Goal: Task Accomplishment & Management: Use online tool/utility

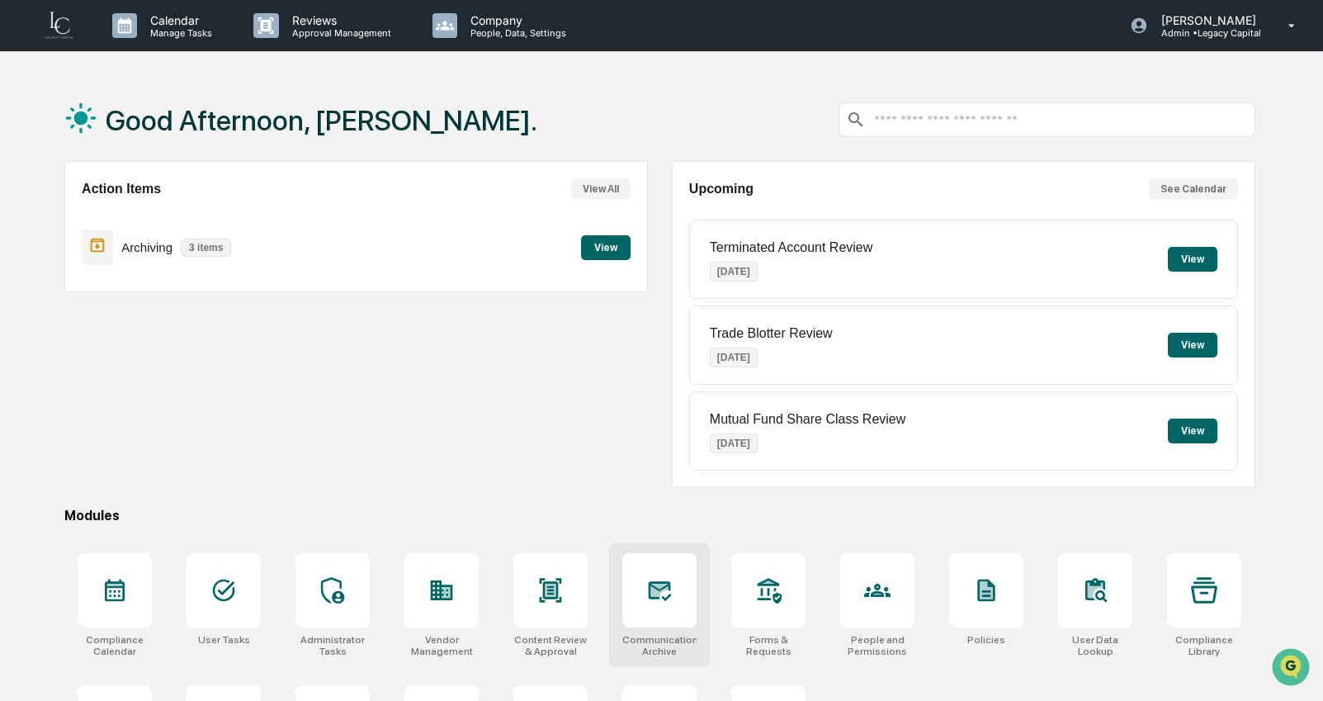
click at [698, 632] on div "Communications Archive" at bounding box center [659, 605] width 101 height 124
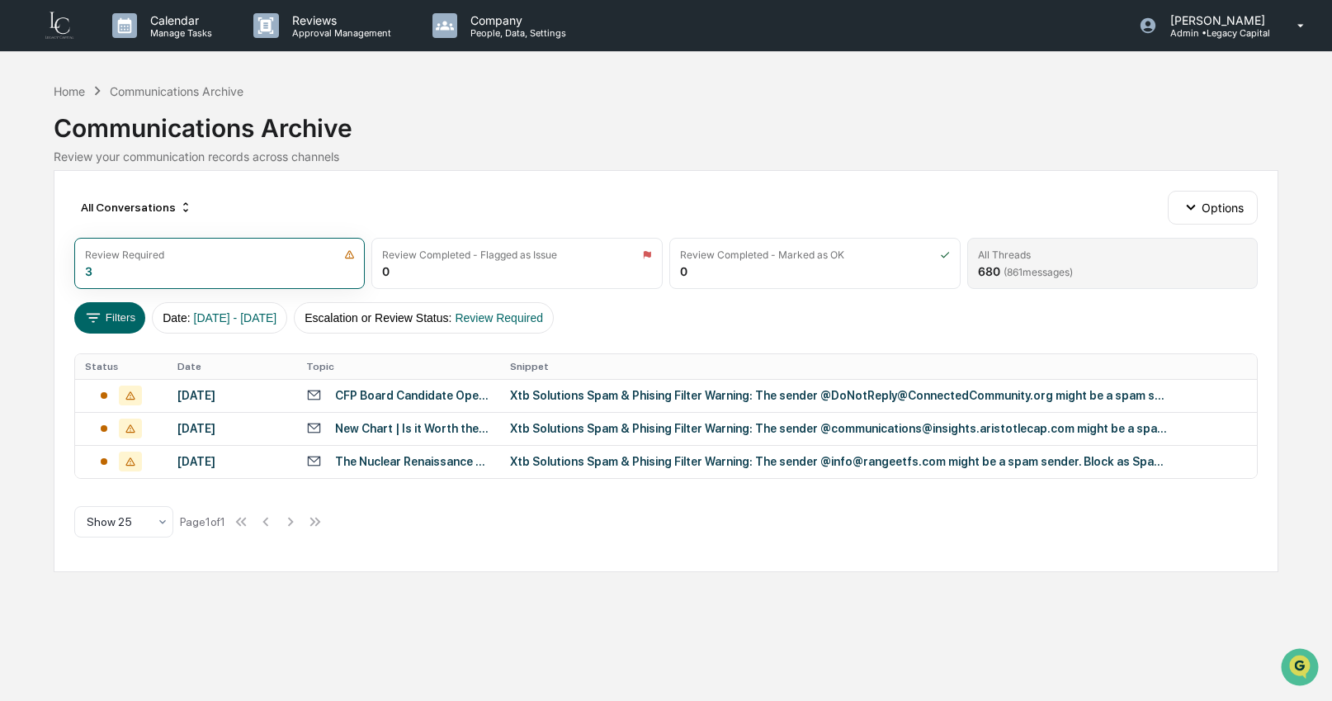
click at [1121, 271] on div "All Threads 680 ( 861 messages)" at bounding box center [1113, 263] width 291 height 51
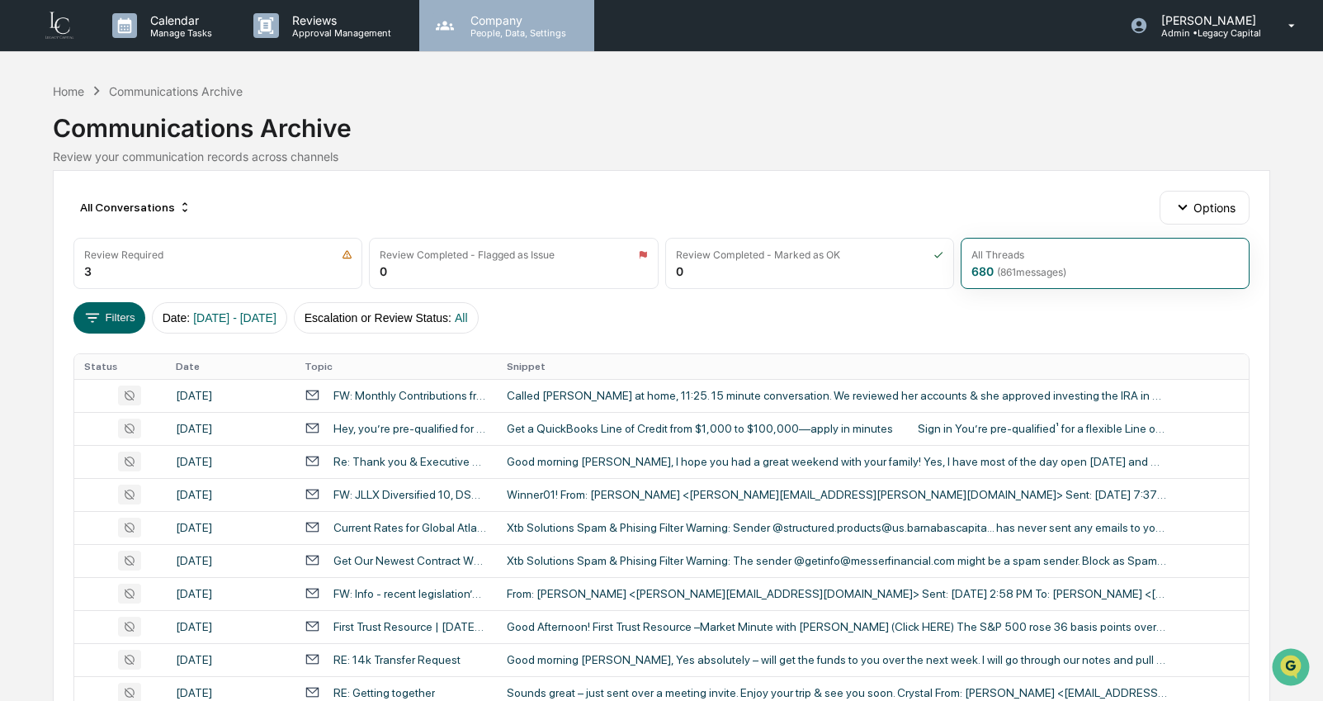
click at [544, 37] on p "People, Data, Settings" at bounding box center [515, 33] width 117 height 12
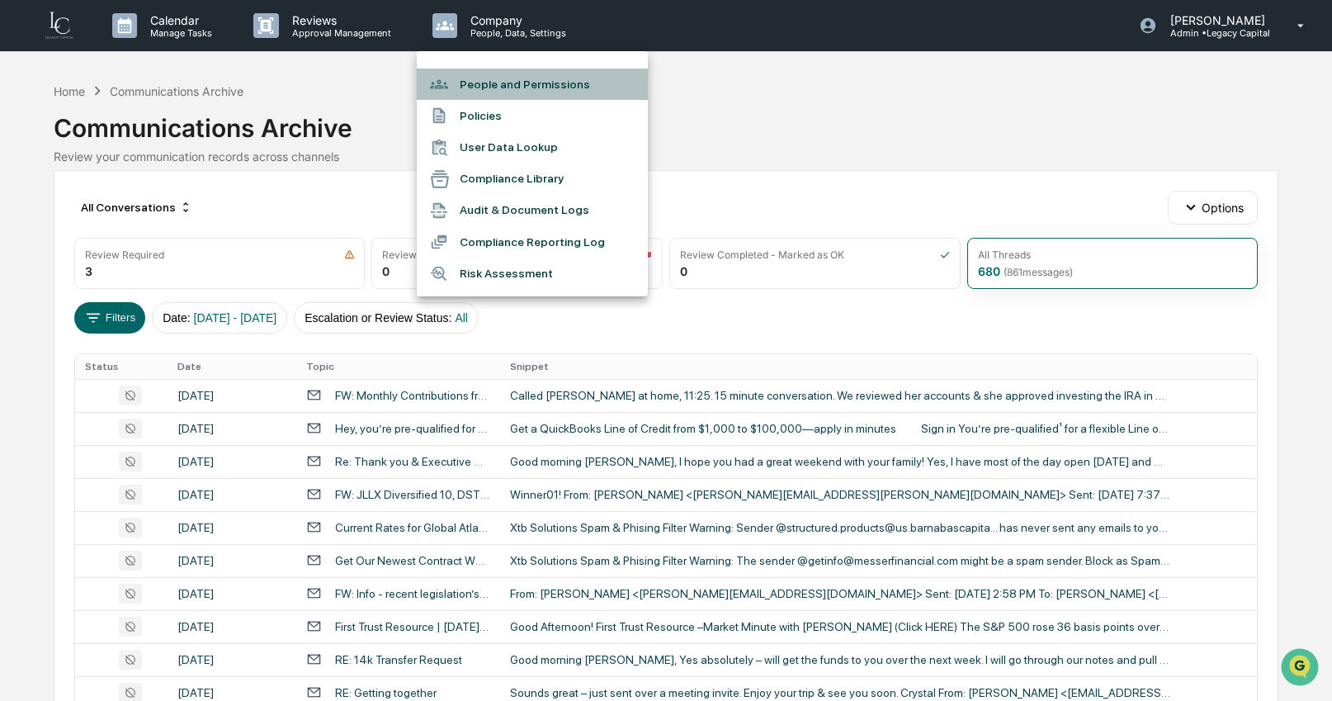
click at [555, 90] on li "People and Permissions" at bounding box center [532, 84] width 231 height 31
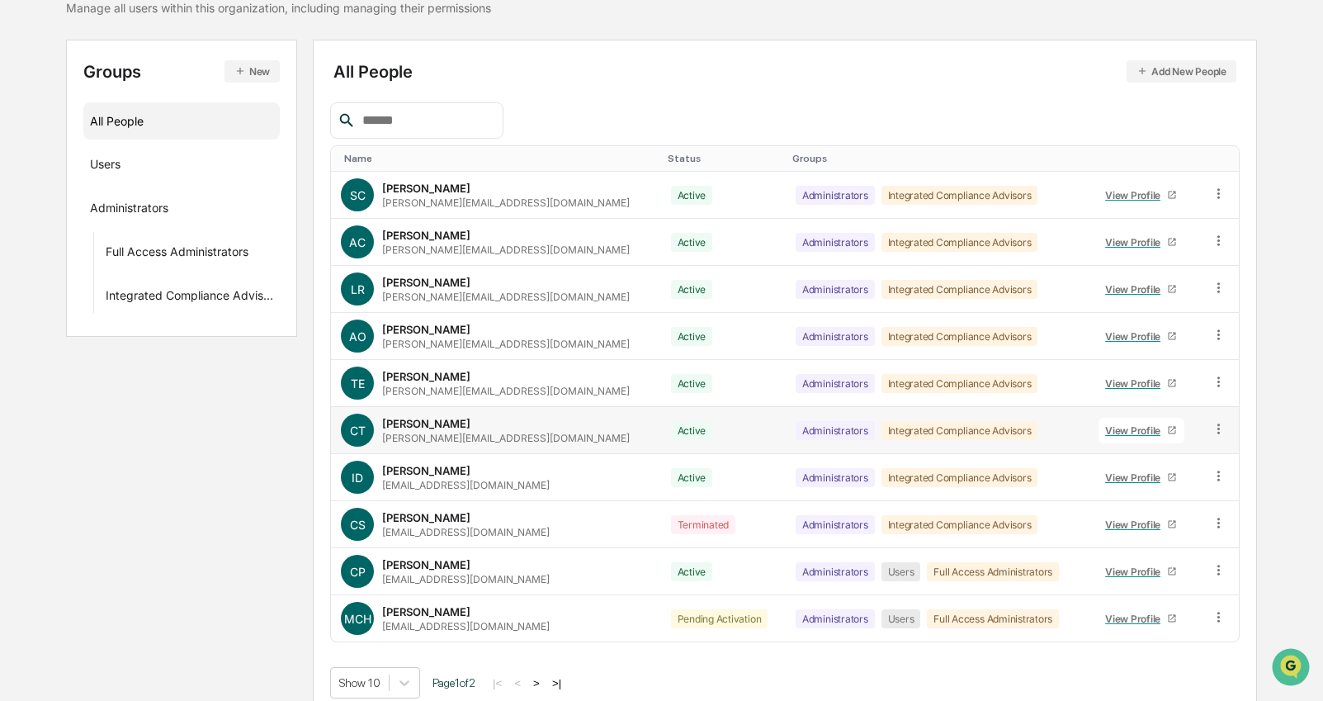
scroll to position [162, 0]
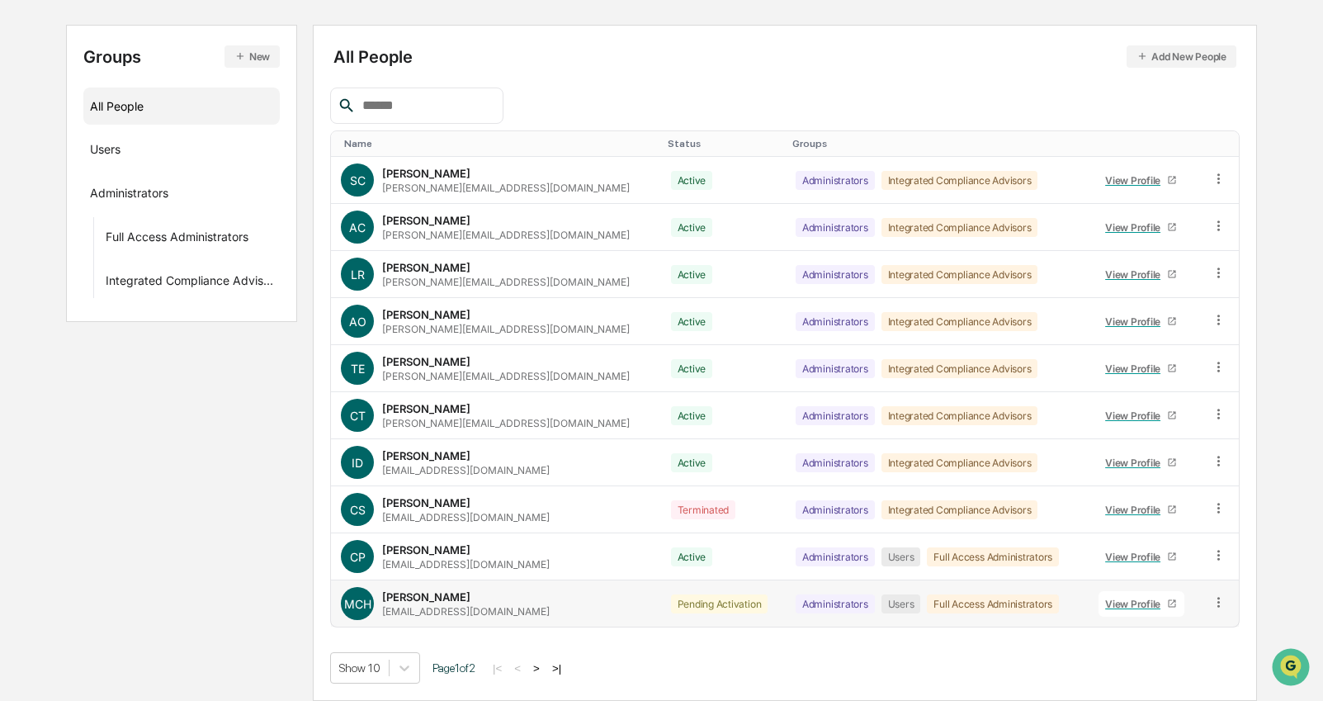
click at [1213, 604] on icon at bounding box center [1219, 602] width 16 height 16
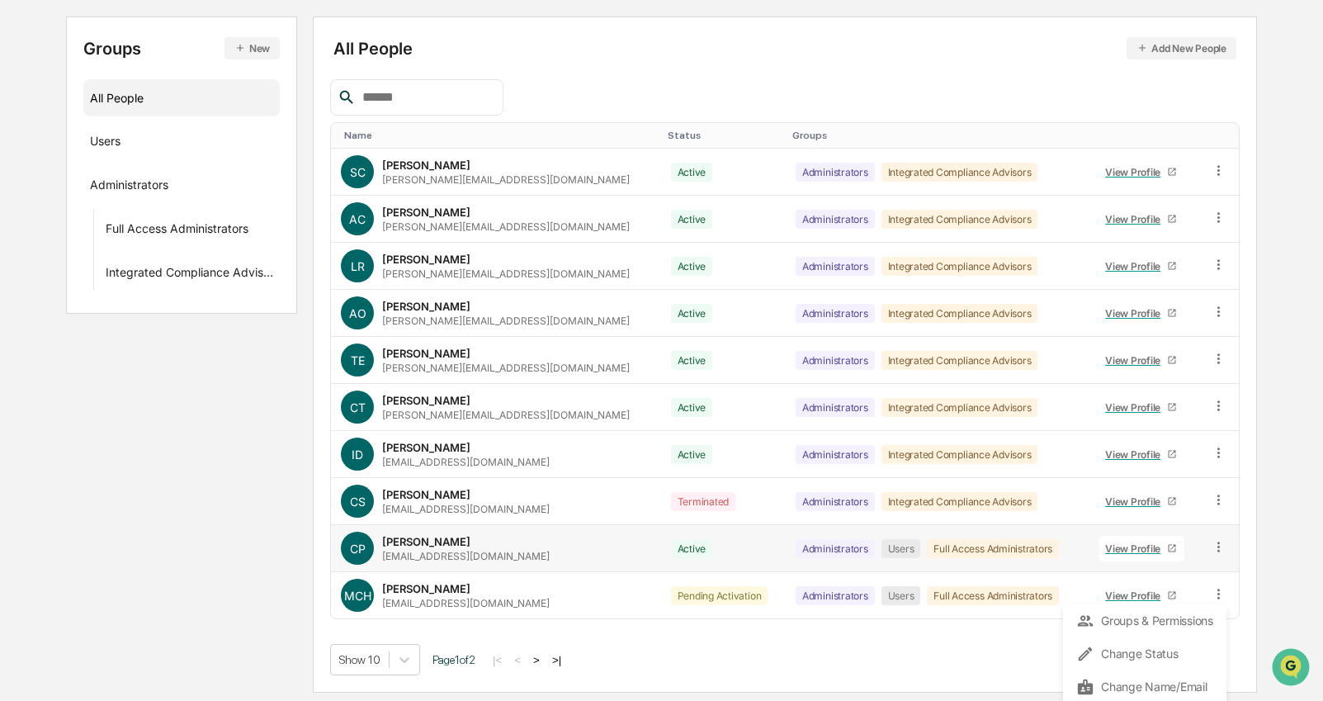
scroll to position [173, 0]
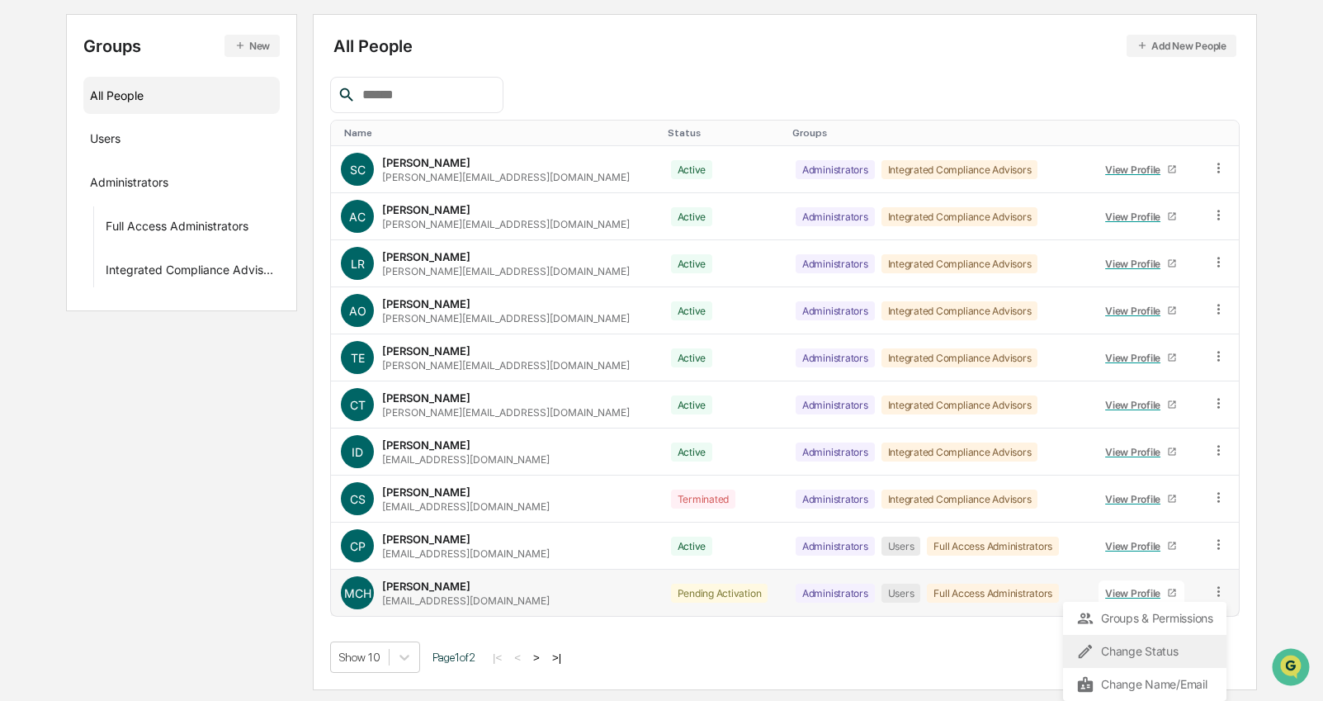
click at [1117, 650] on div "Change Status" at bounding box center [1145, 651] width 137 height 20
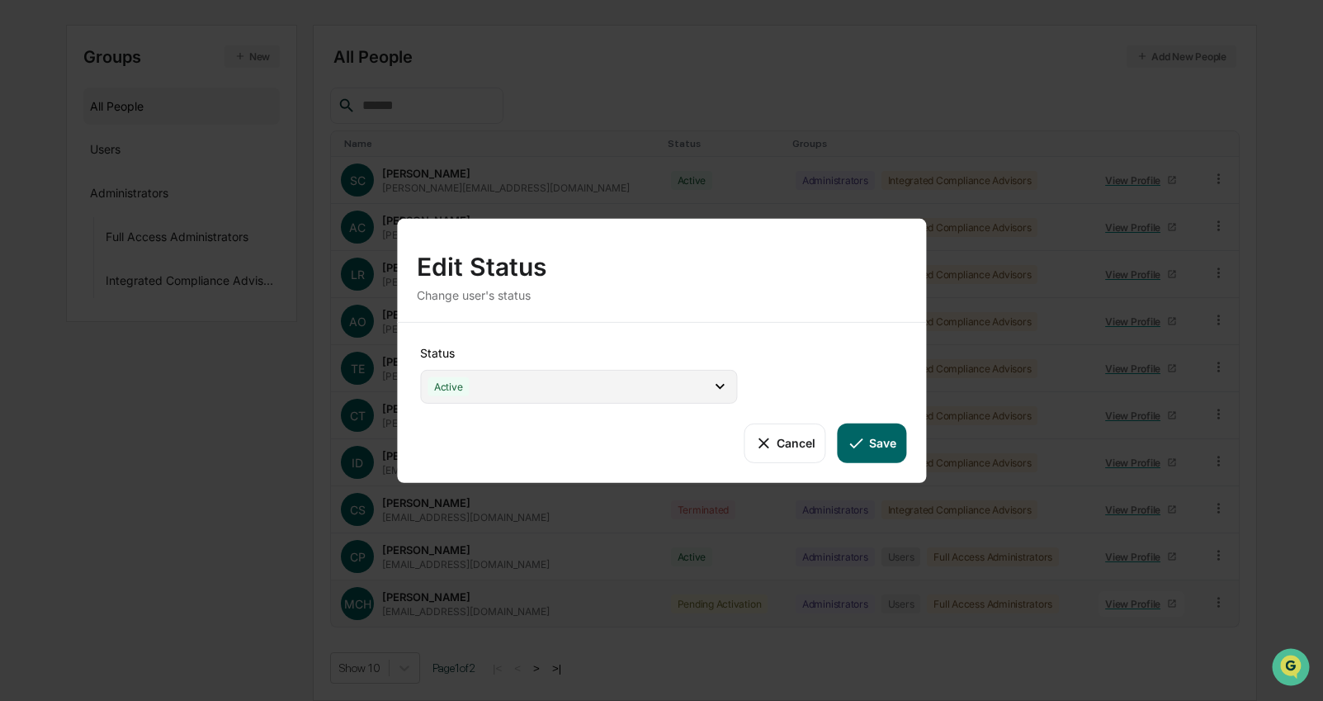
click at [635, 402] on div "Active" at bounding box center [578, 386] width 317 height 34
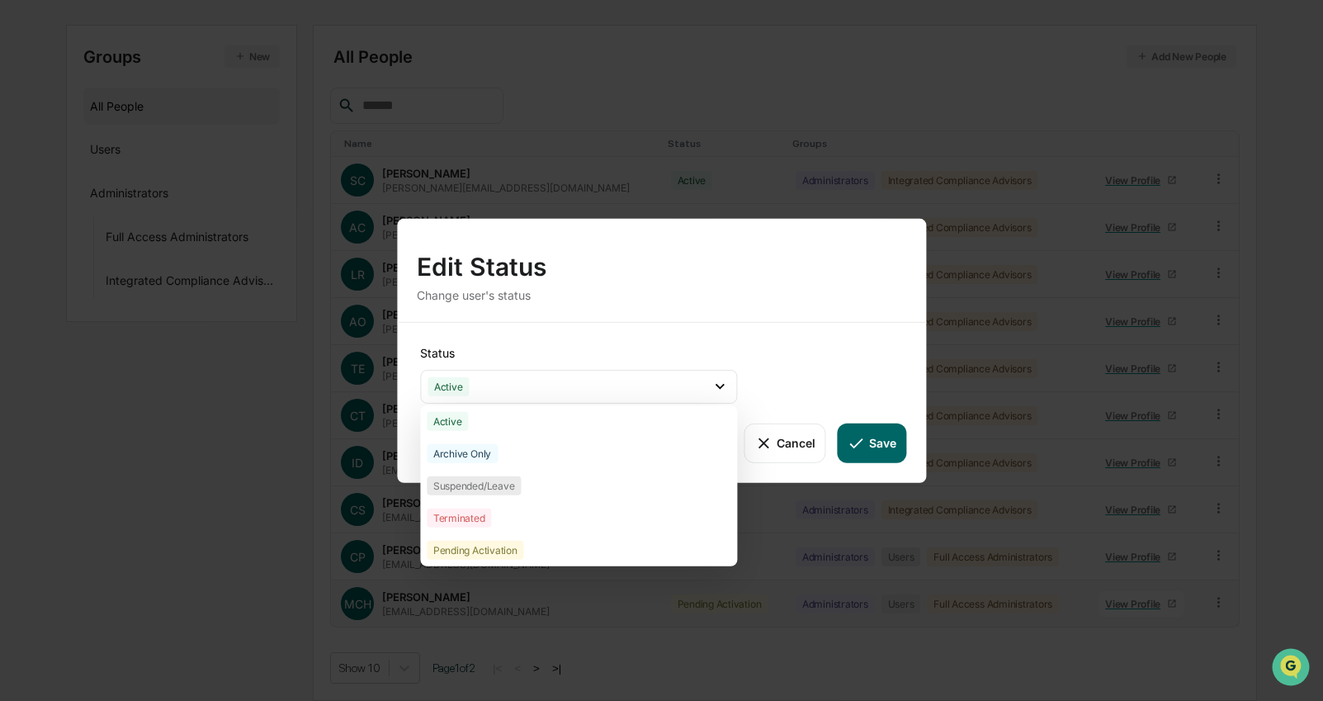
click at [868, 439] on button "Save" at bounding box center [872, 443] width 69 height 40
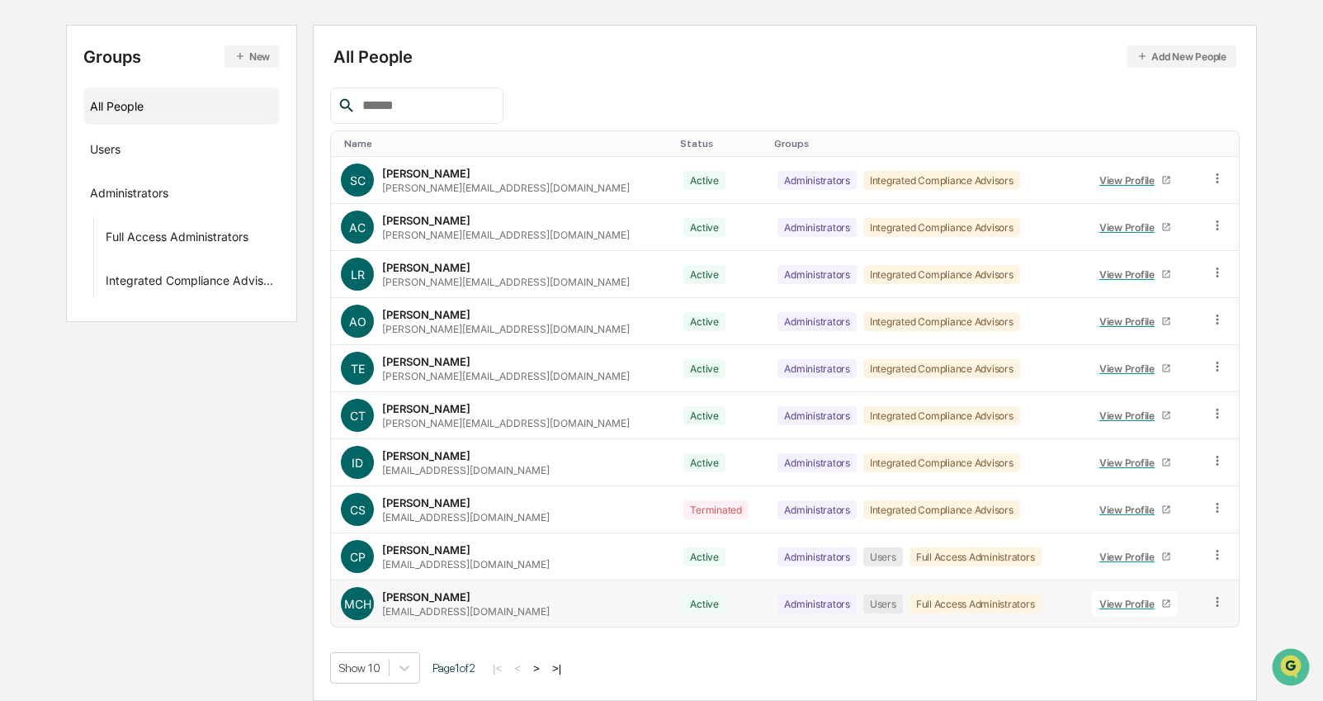
click at [545, 667] on button ">" at bounding box center [536, 668] width 17 height 14
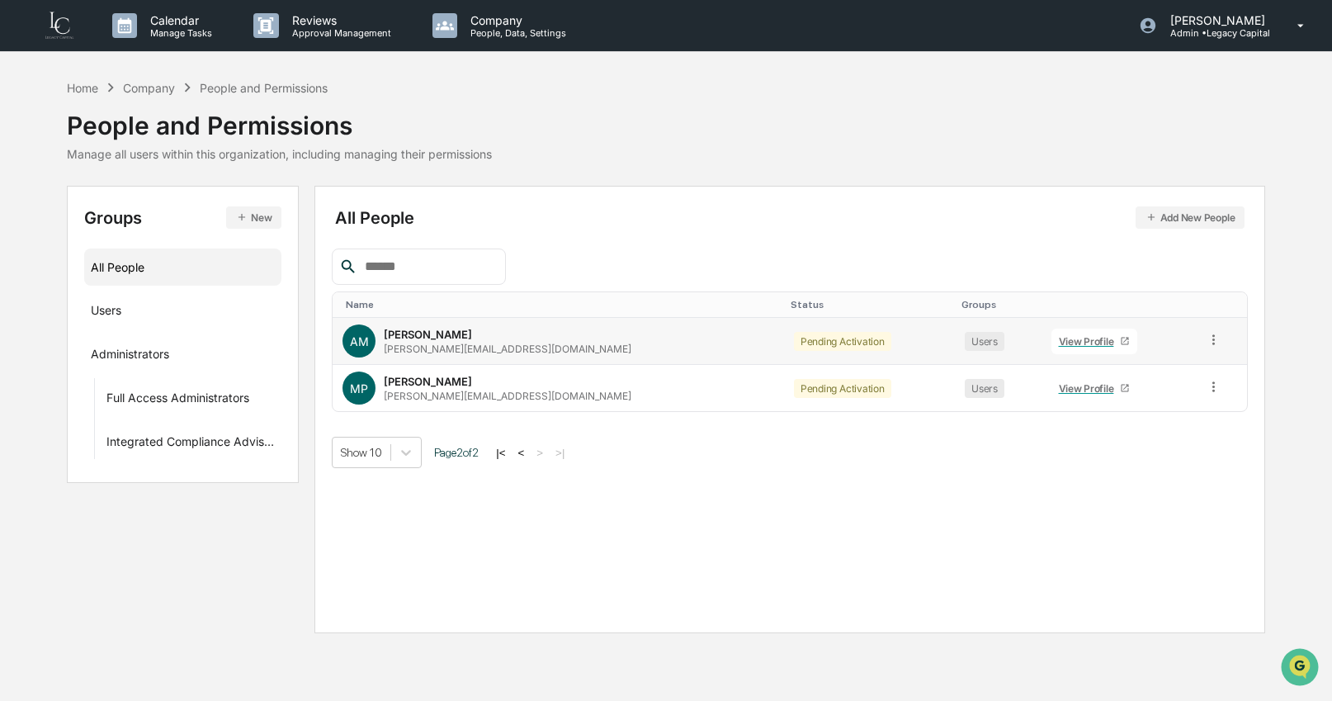
click at [1206, 338] on icon at bounding box center [1214, 340] width 16 height 16
click at [1158, 399] on div "Change Status" at bounding box center [1140, 400] width 137 height 20
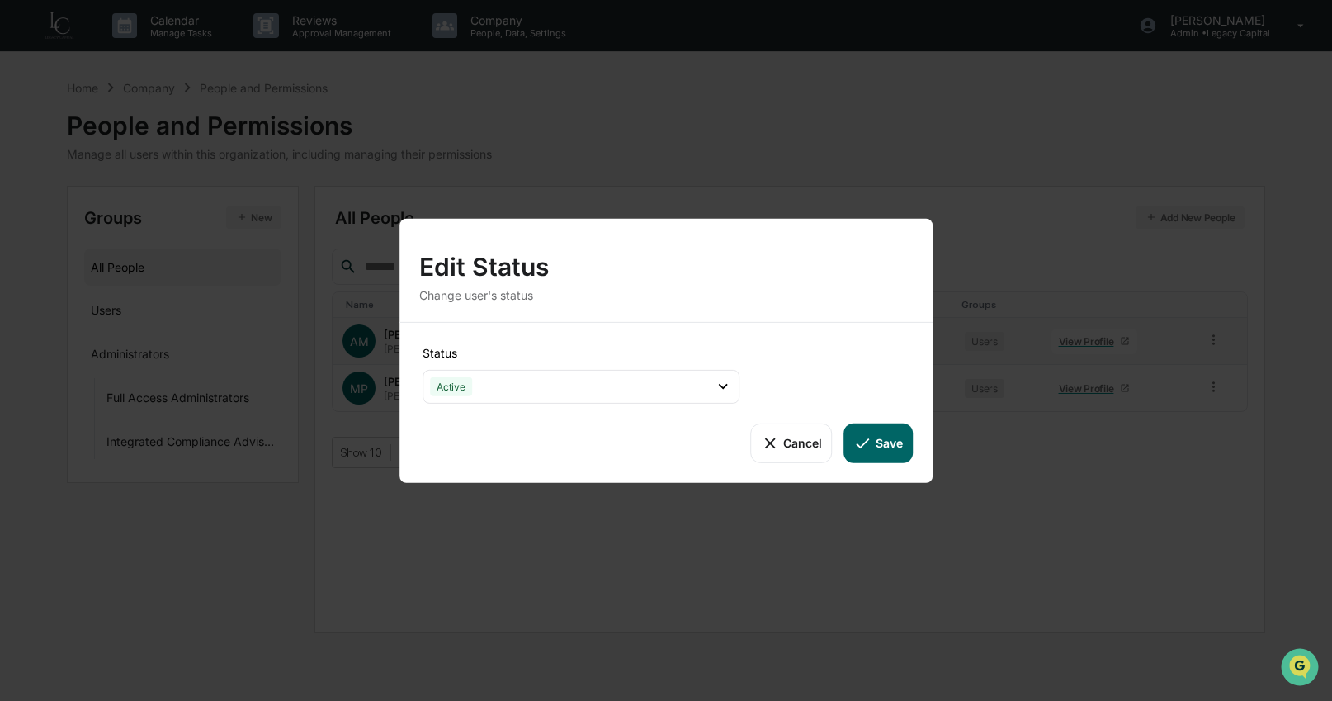
click at [903, 436] on button "Save" at bounding box center [879, 443] width 69 height 40
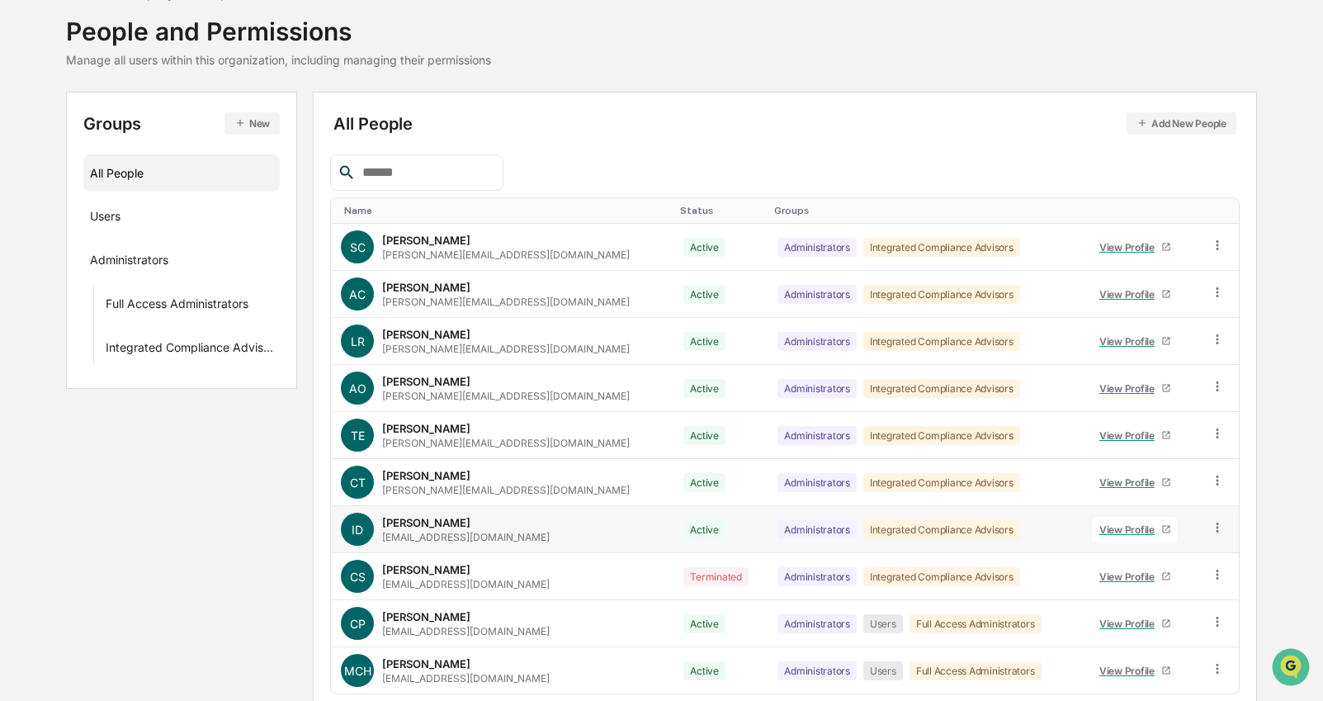
scroll to position [162, 0]
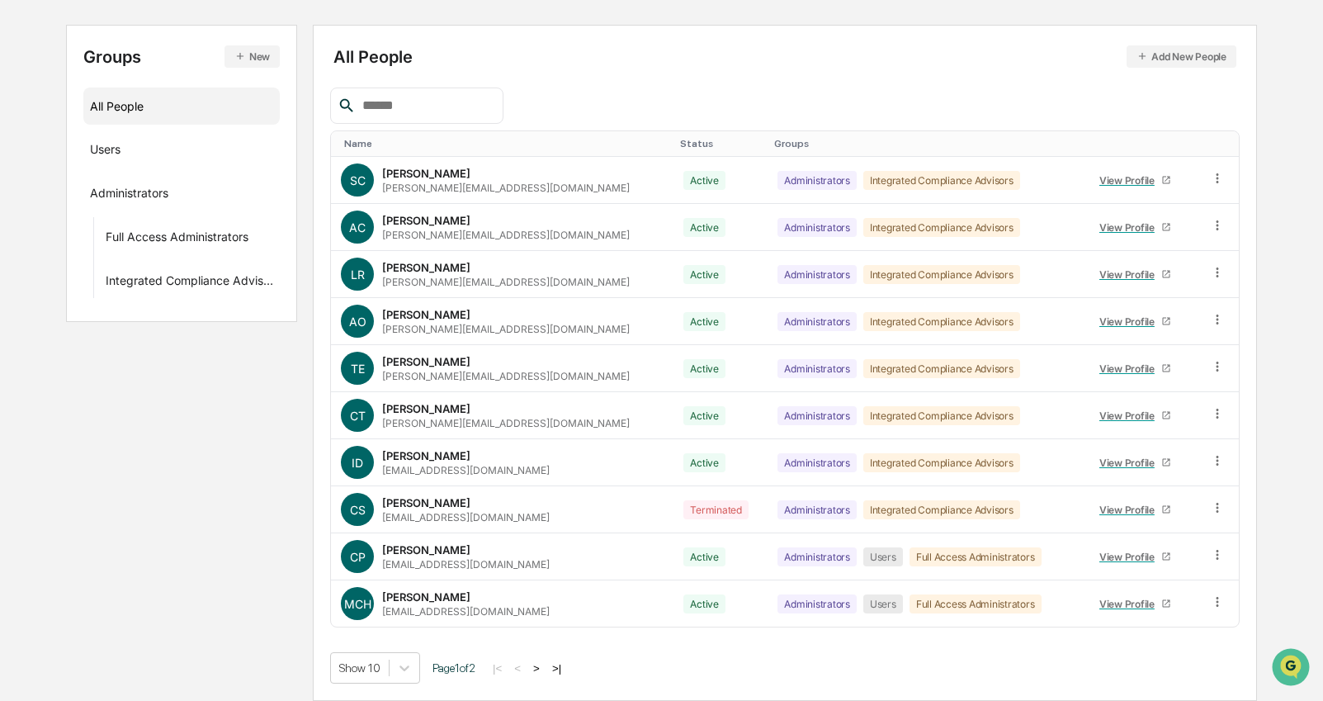
click at [545, 672] on button ">" at bounding box center [536, 668] width 17 height 14
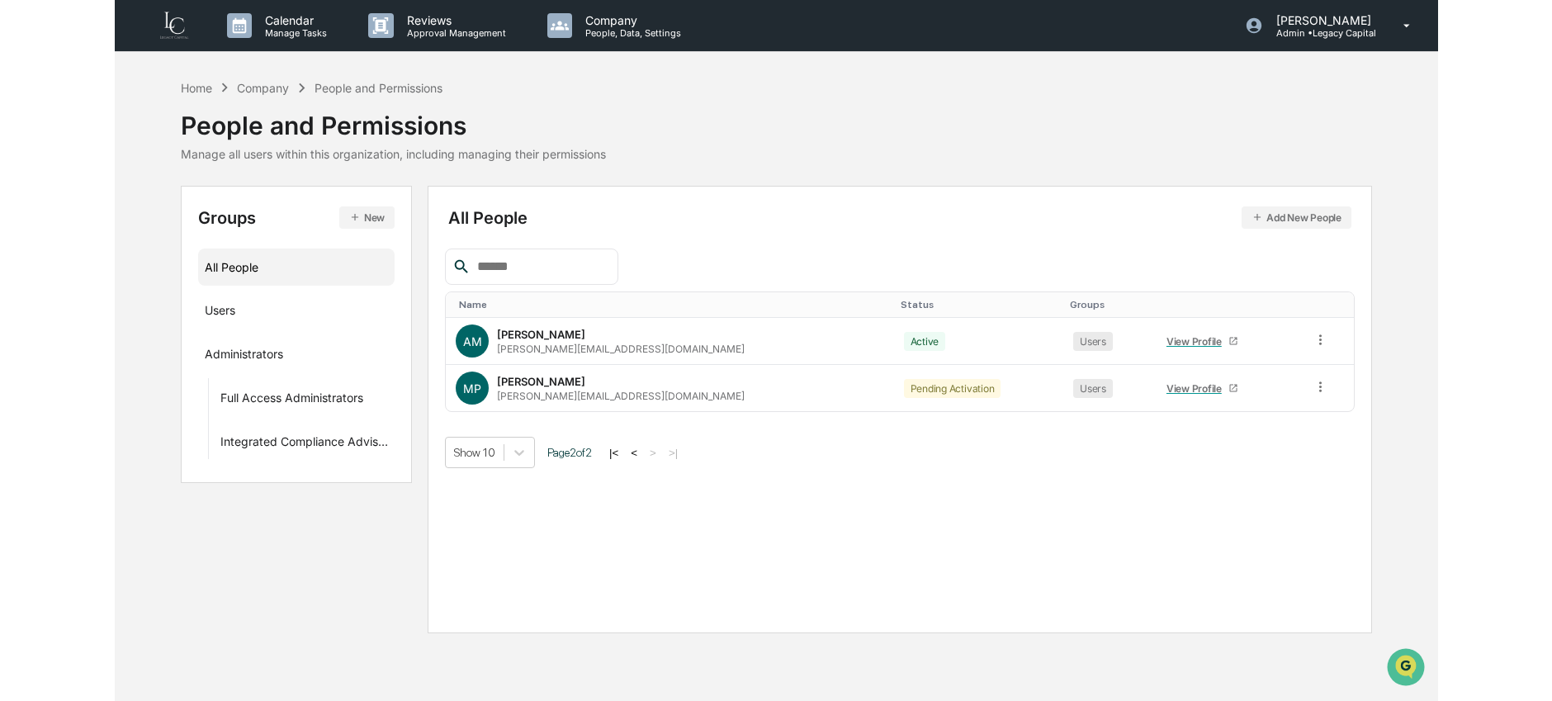
scroll to position [0, 0]
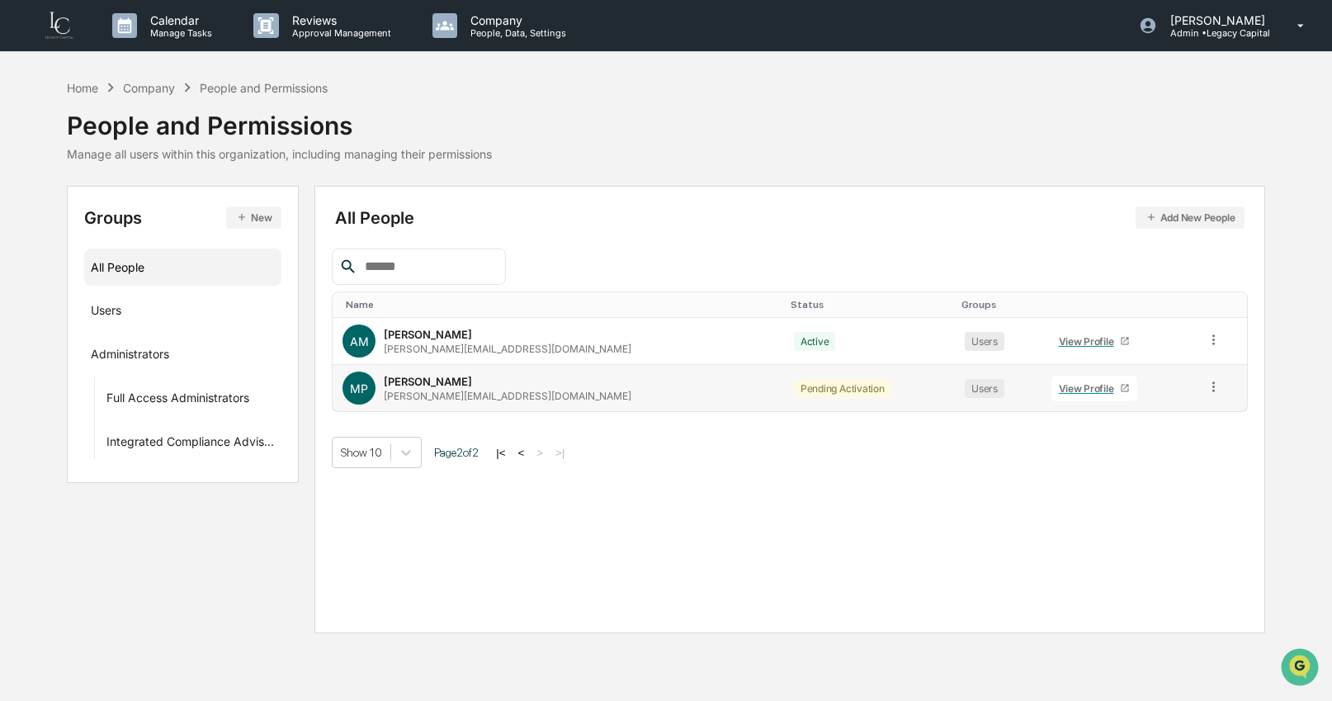
click at [1207, 391] on icon at bounding box center [1214, 387] width 16 height 16
click at [1157, 447] on div "Change Status" at bounding box center [1140, 447] width 137 height 20
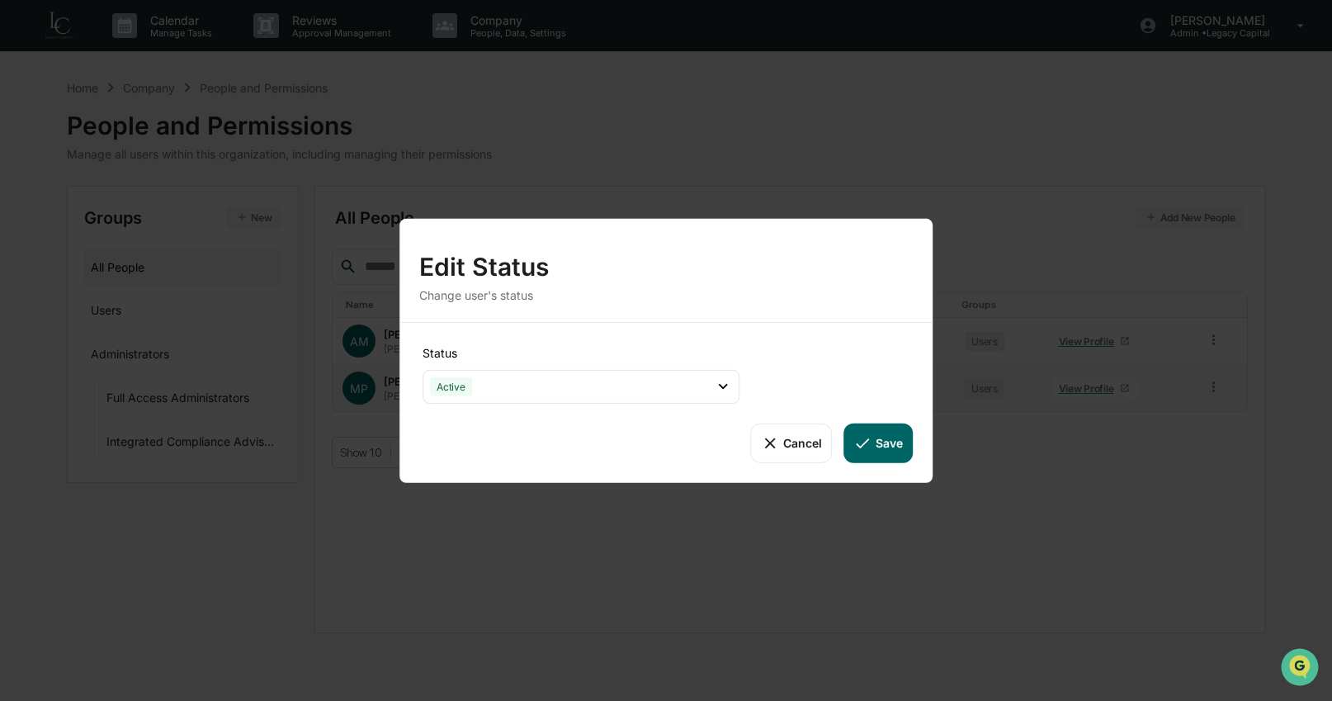
click at [891, 440] on button "Save" at bounding box center [879, 443] width 69 height 40
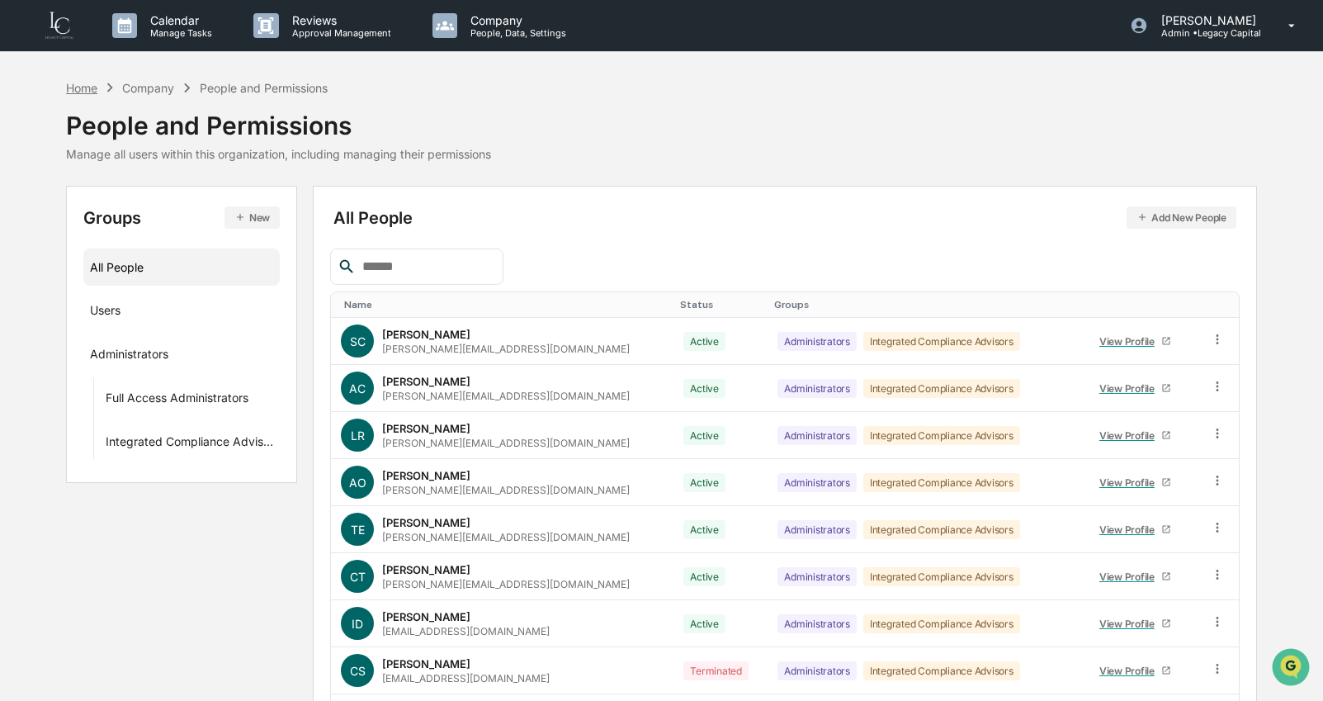
click at [84, 84] on div "Home" at bounding box center [81, 88] width 31 height 14
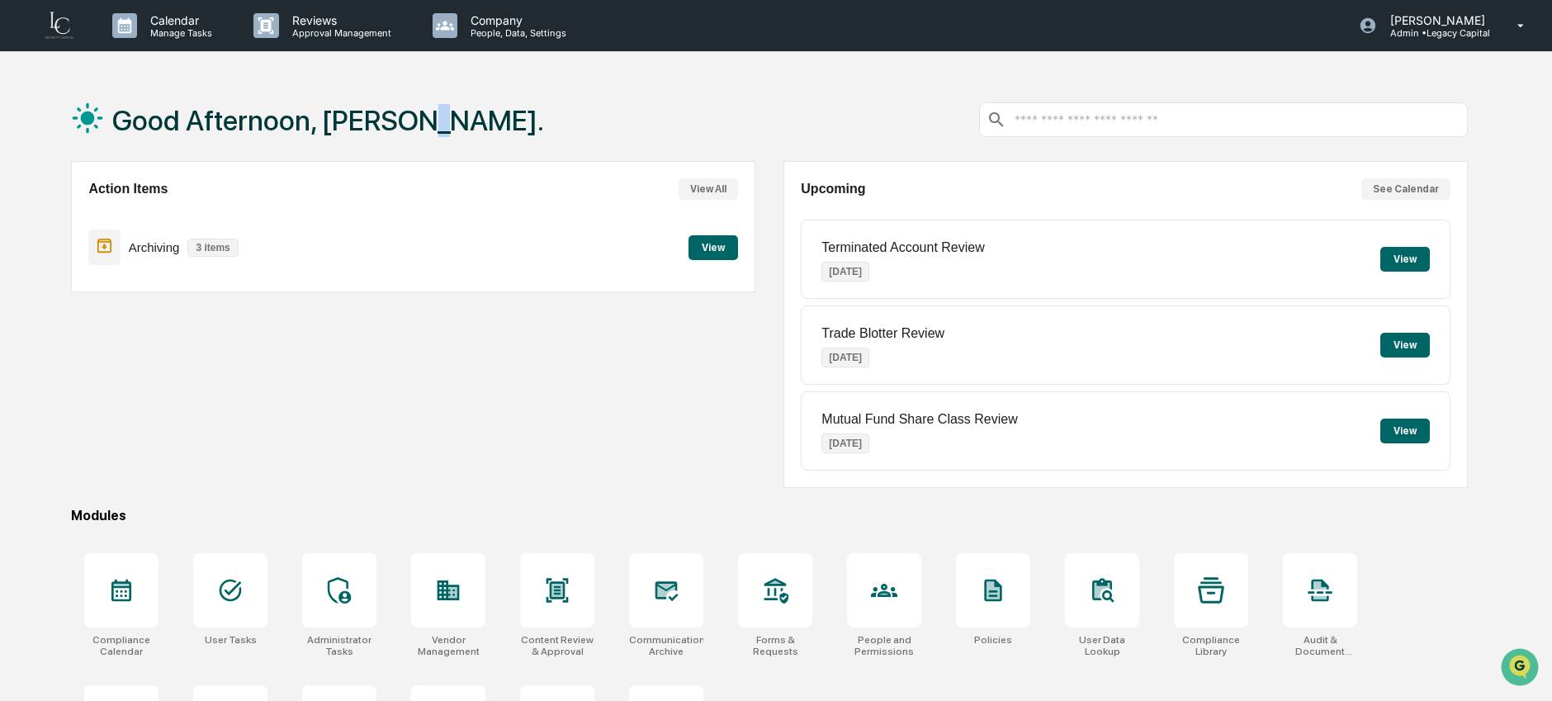
click at [419, 133] on h1 "Good Afternoon, [PERSON_NAME]." at bounding box center [328, 120] width 432 height 33
click at [534, 116] on div "Good Afternoon, [PERSON_NAME]." at bounding box center [769, 119] width 1397 height 83
click at [244, 584] on div at bounding box center [230, 590] width 74 height 74
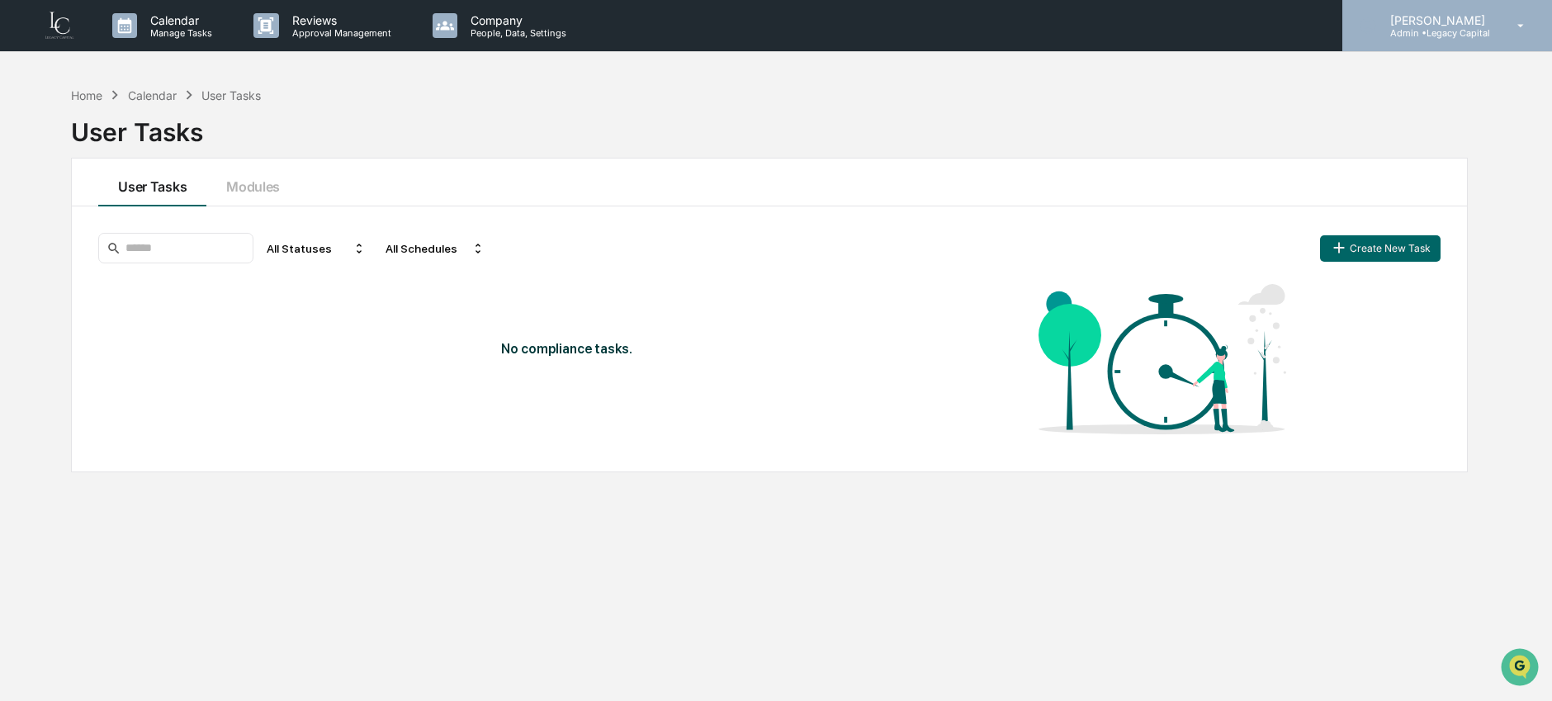
click at [1475, 28] on p "Admin • Legacy Capital" at bounding box center [1435, 33] width 116 height 12
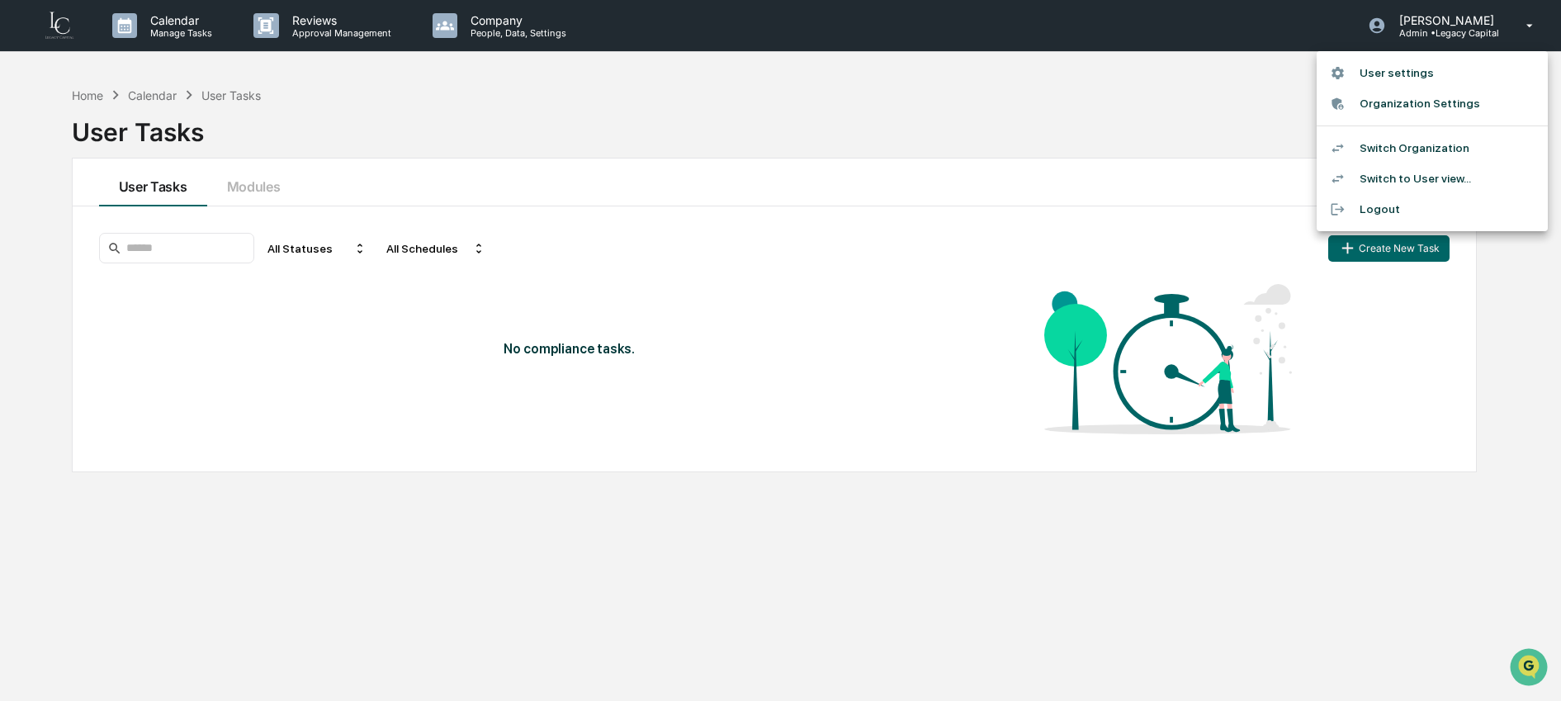
click at [883, 102] on div at bounding box center [780, 350] width 1561 height 701
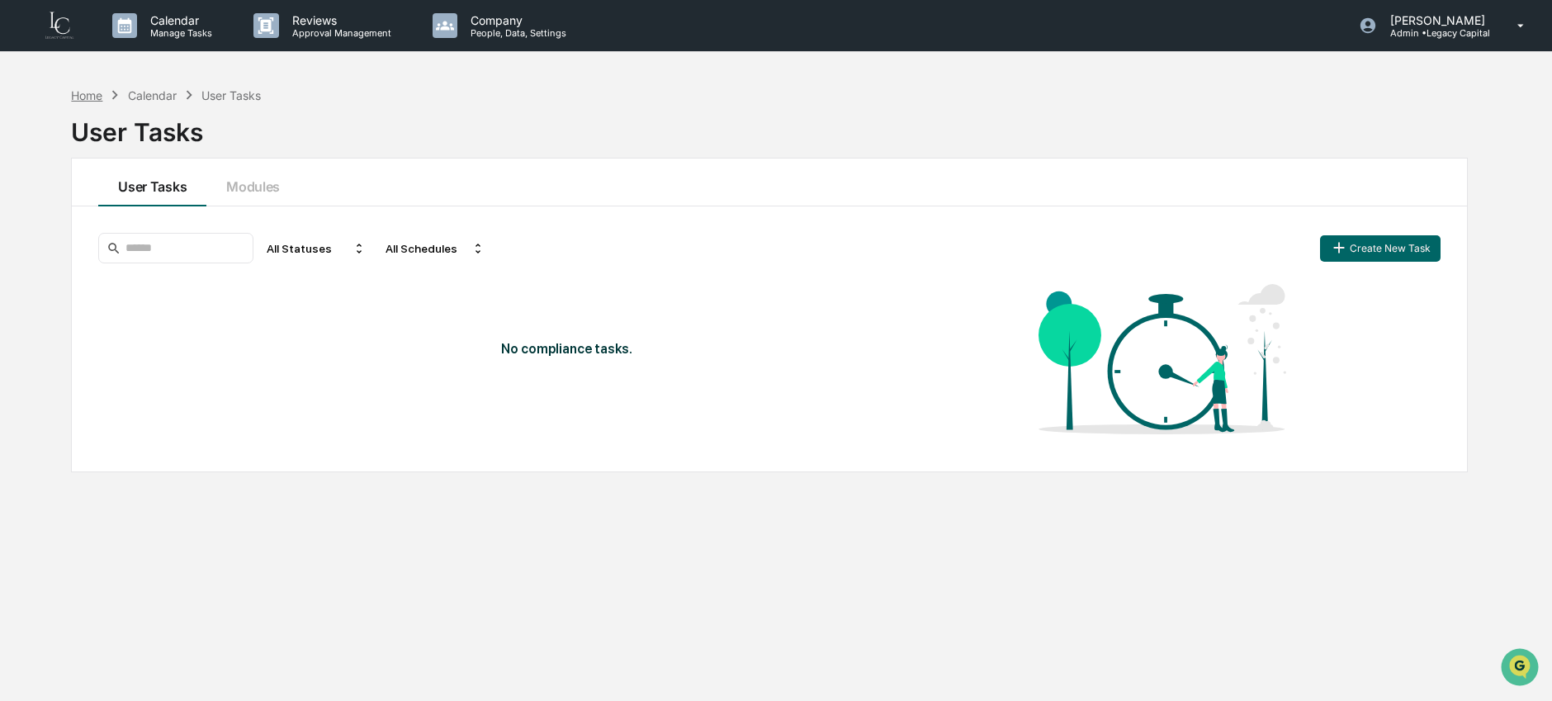
click at [81, 94] on div "Home" at bounding box center [86, 95] width 31 height 14
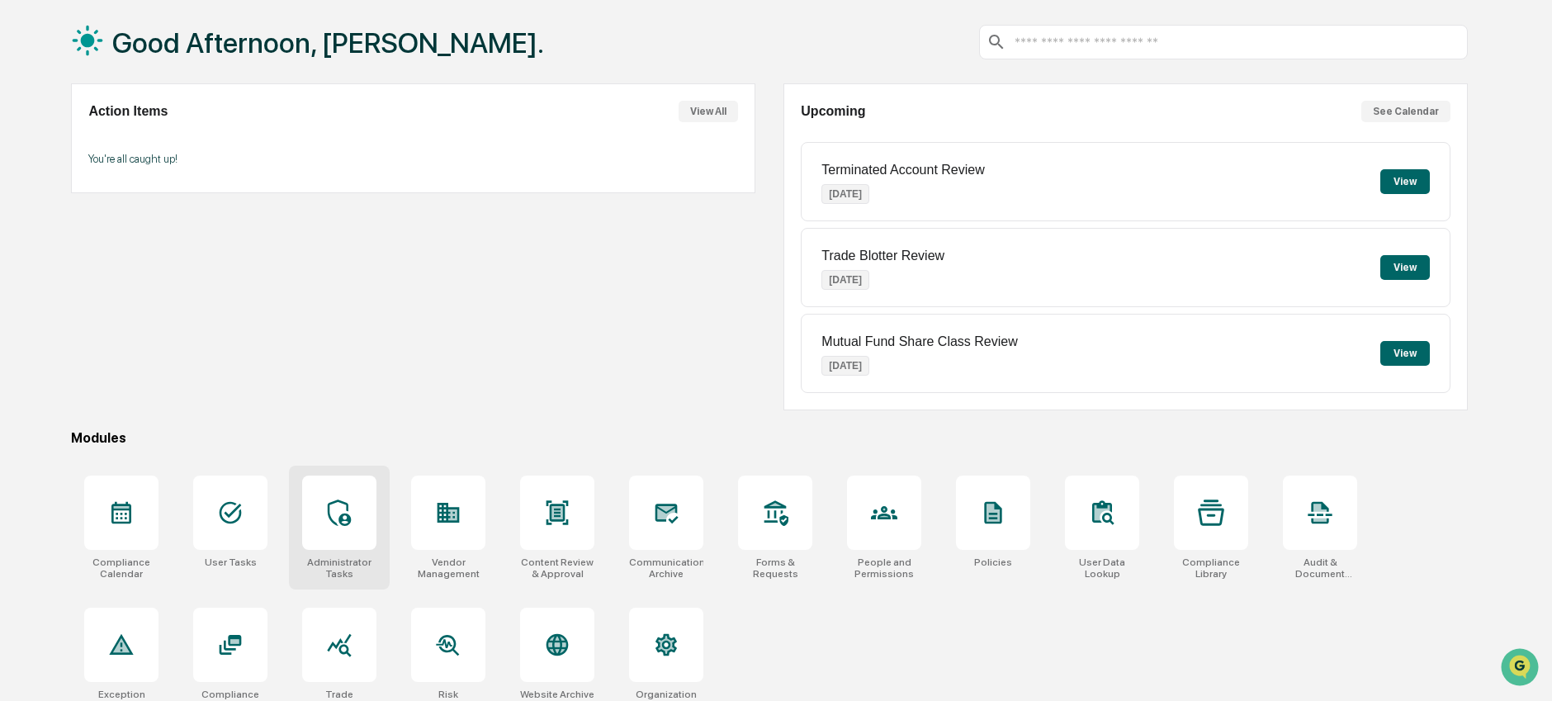
scroll to position [102, 0]
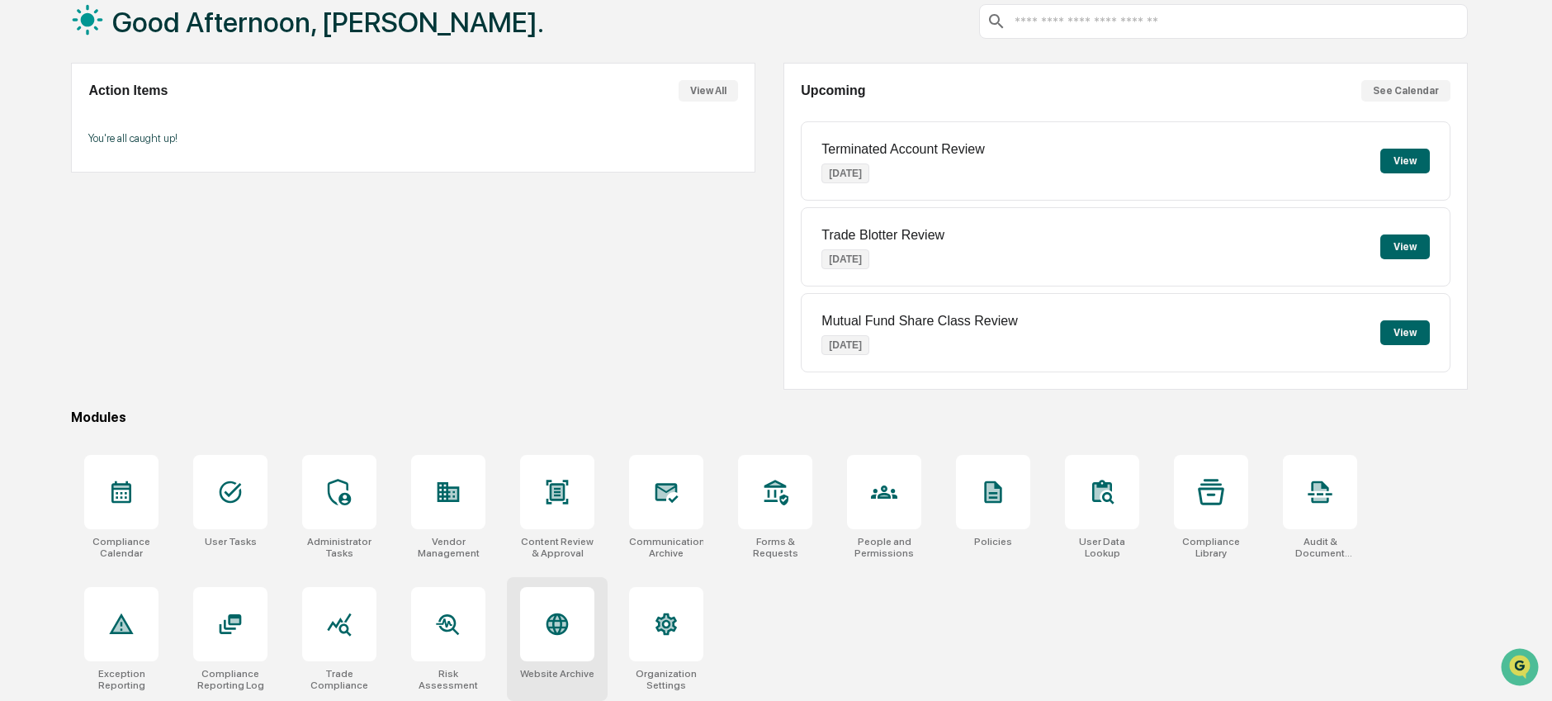
click at [528, 627] on div at bounding box center [557, 624] width 74 height 74
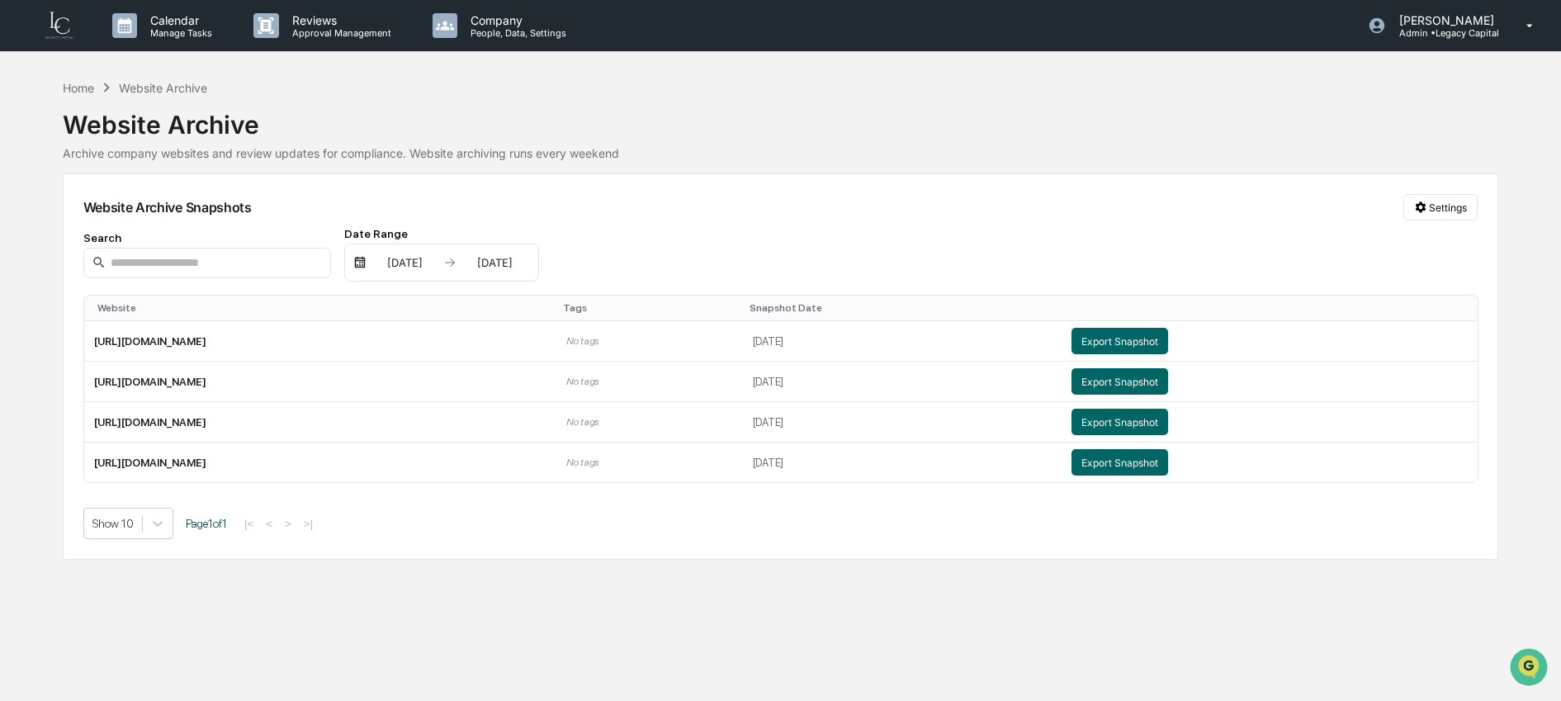
click at [144, 91] on div "Website Archive" at bounding box center [163, 88] width 88 height 14
click at [83, 95] on div "Home Website Archive" at bounding box center [135, 87] width 144 height 18
click at [1477, 13] on p "[PERSON_NAME]" at bounding box center [1444, 20] width 116 height 14
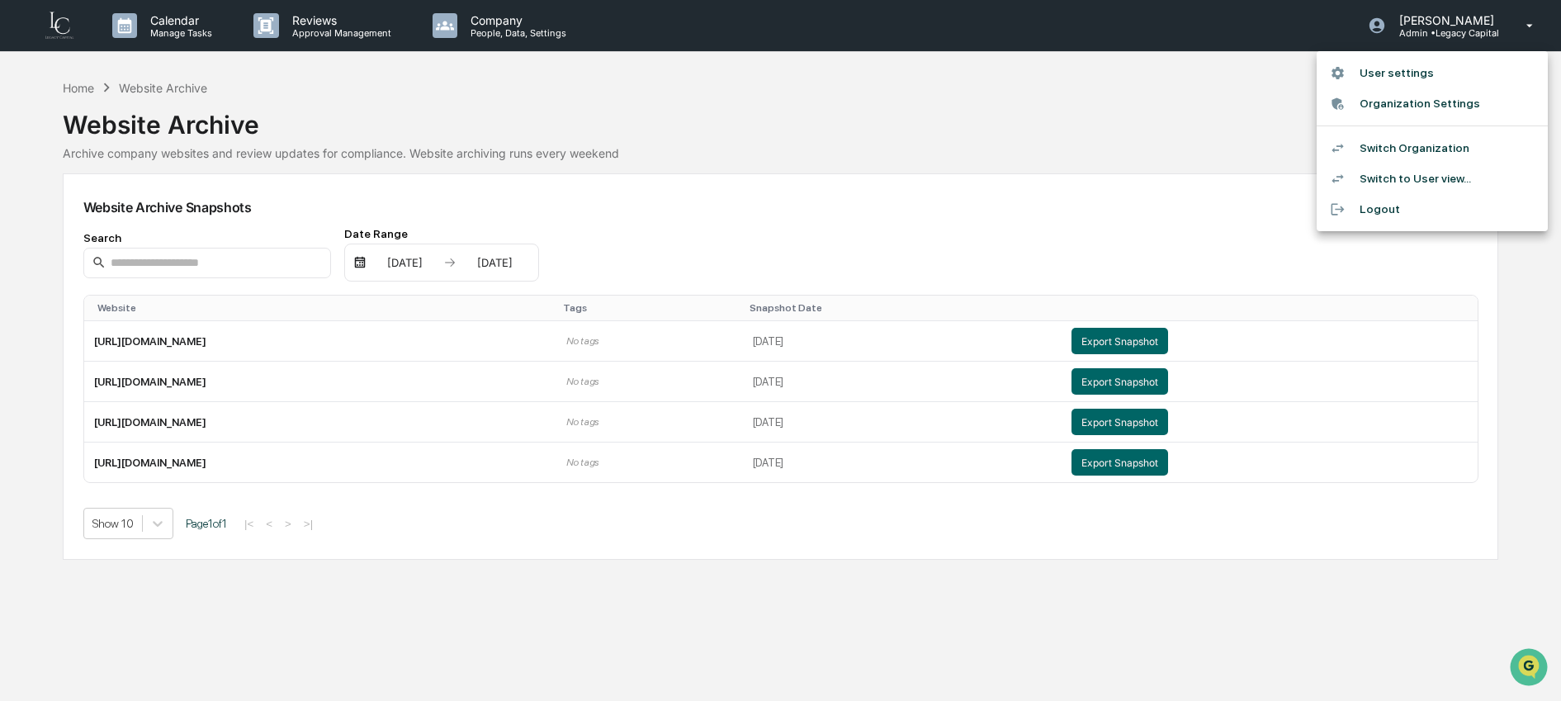
click at [1459, 105] on li "Organization Settings" at bounding box center [1432, 103] width 231 height 31
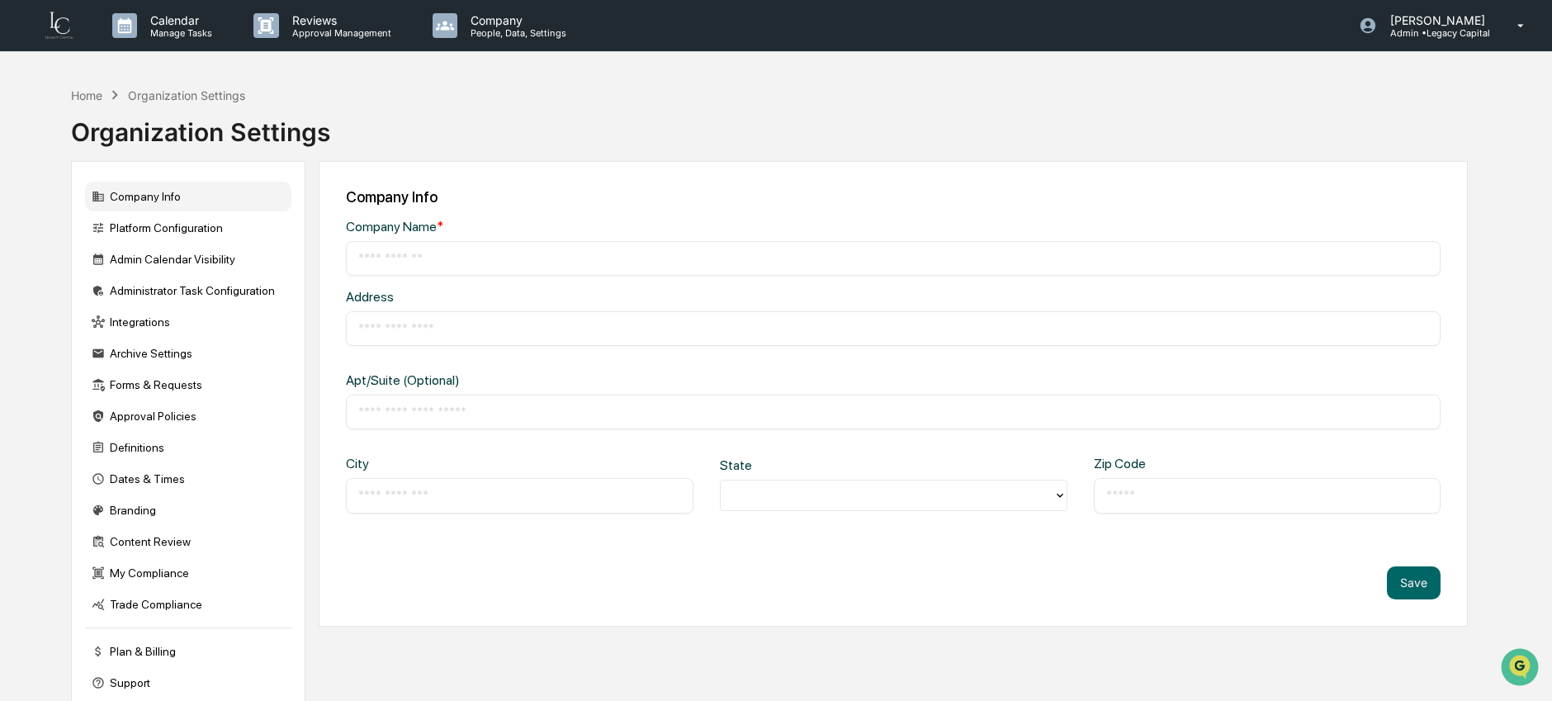
type input "**********"
type input "********"
type input "**********"
type input "*****"
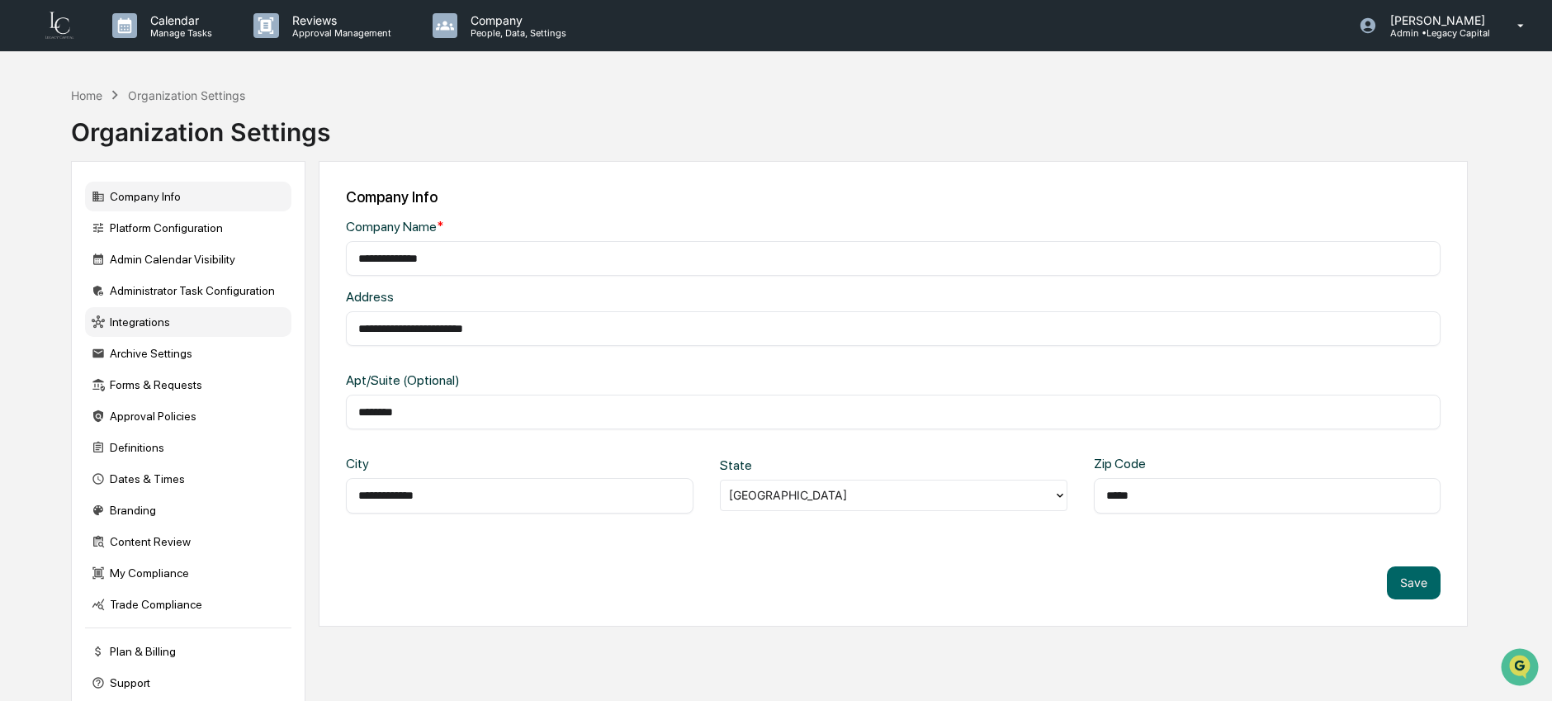
click at [162, 333] on div "Integrations" at bounding box center [188, 322] width 206 height 30
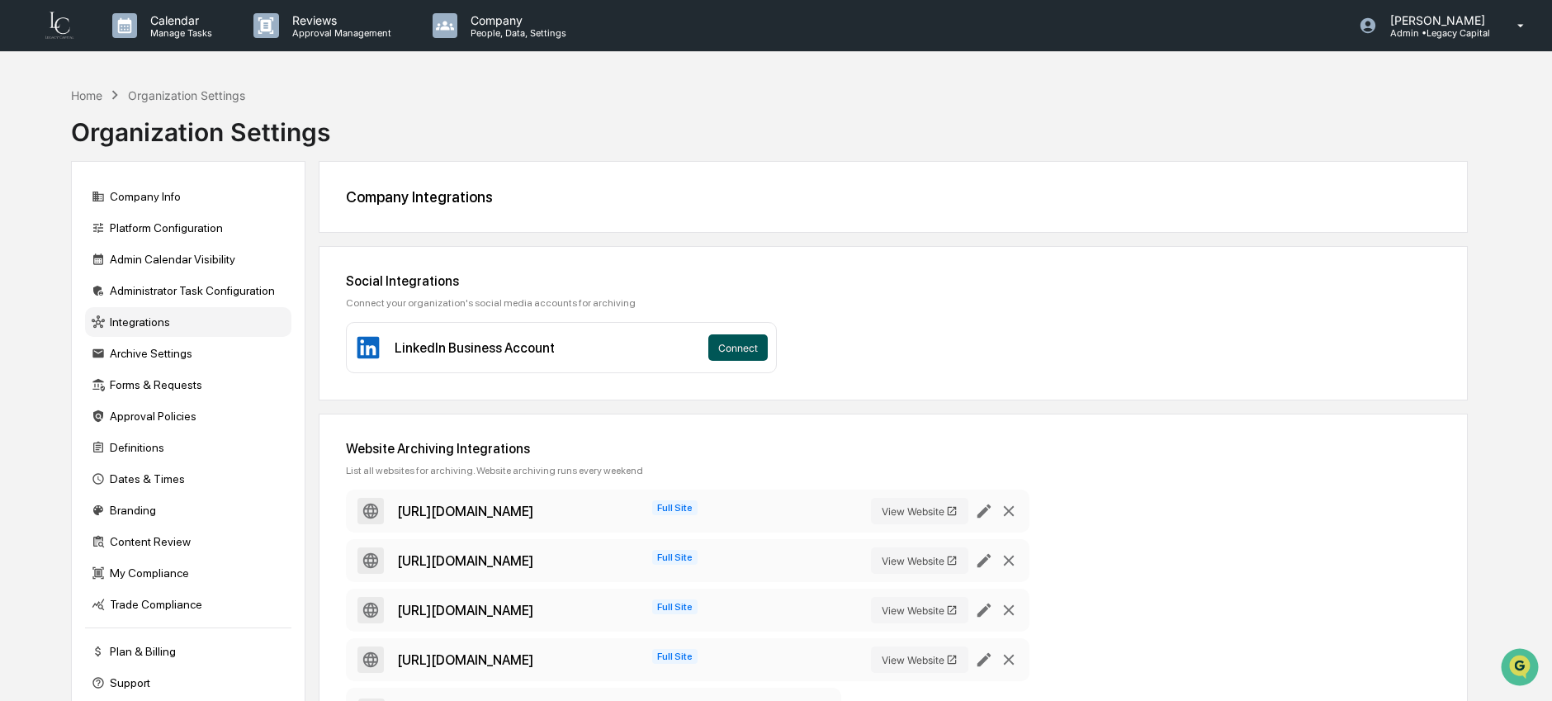
click at [730, 355] on button "Connect" at bounding box center [737, 347] width 59 height 26
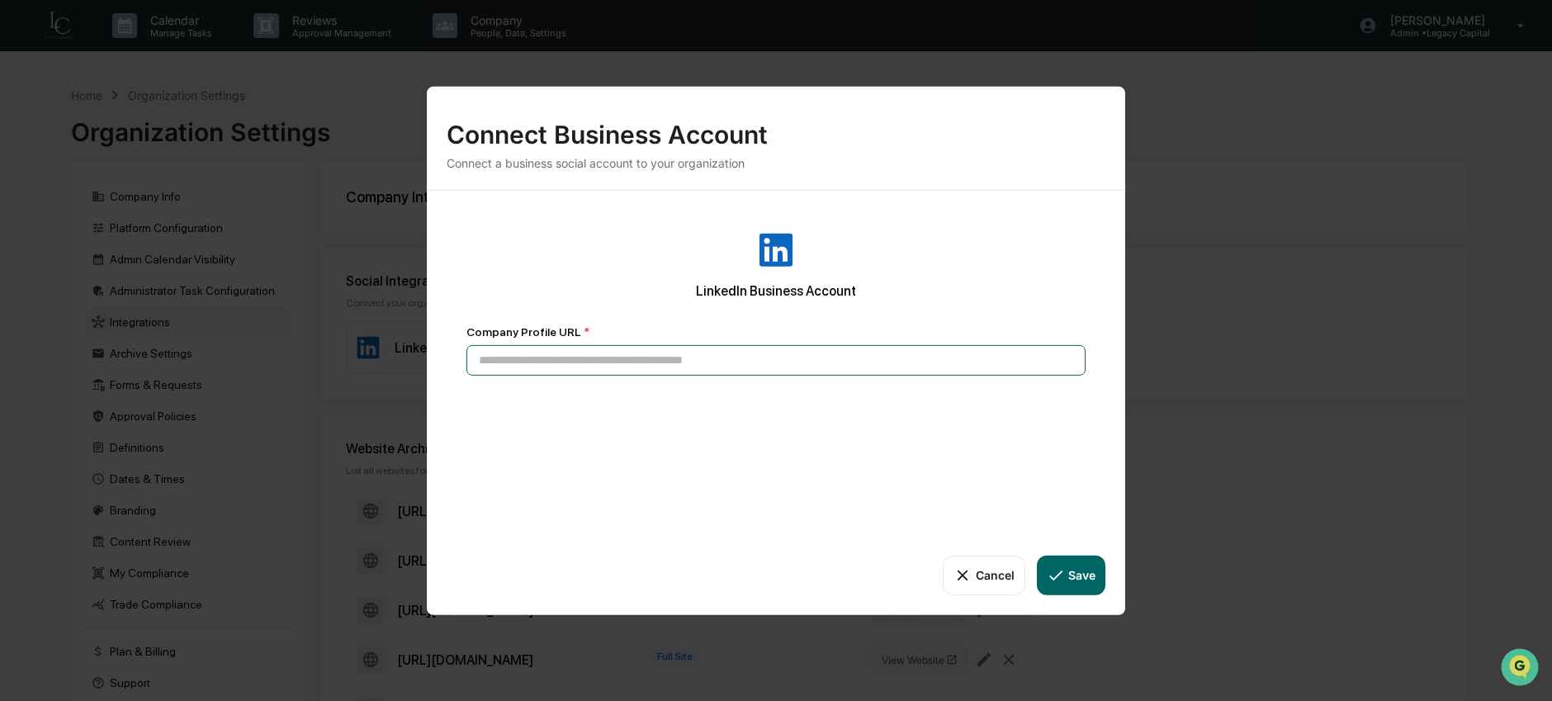
click at [587, 369] on input at bounding box center [775, 359] width 619 height 31
paste input "**********"
type input "**********"
click at [1091, 580] on button "Save" at bounding box center [1071, 575] width 69 height 40
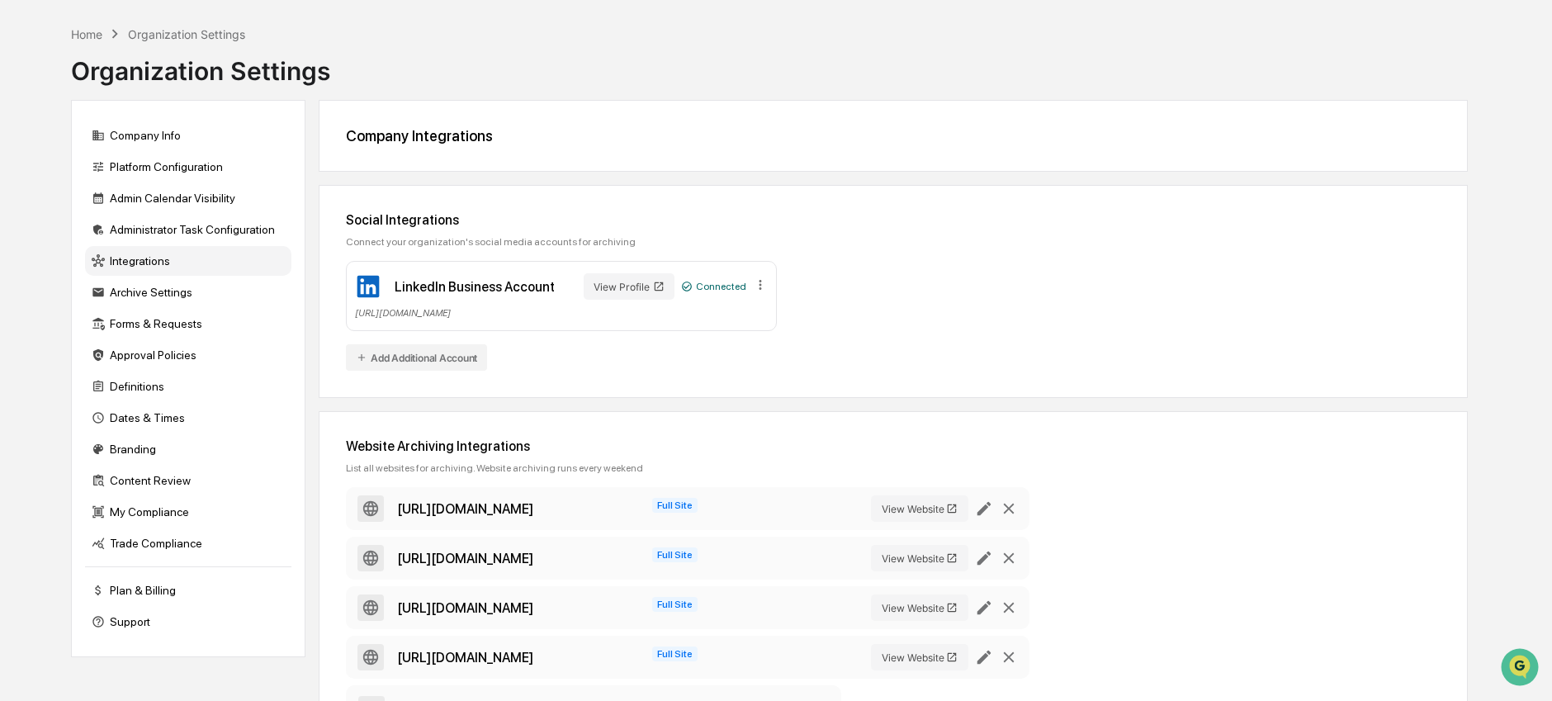
scroll to position [154, 0]
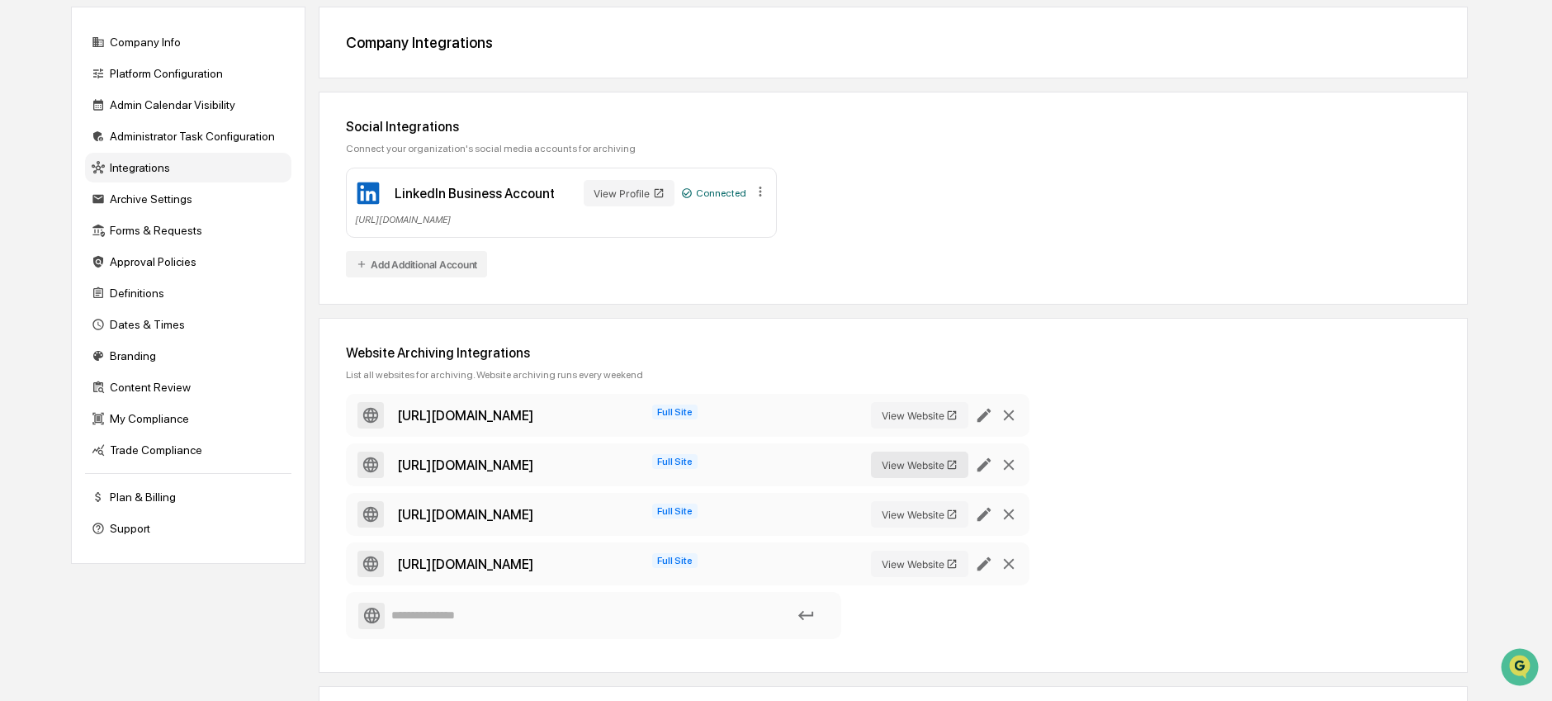
click at [902, 470] on button "View Website" at bounding box center [919, 465] width 97 height 26
click at [652, 462] on span "Full Site" at bounding box center [674, 461] width 45 height 15
drag, startPoint x: 534, startPoint y: 466, endPoint x: 266, endPoint y: 467, distance: 268.3
click at [531, 466] on div "https://www.instagram.com/leadalegacy/" at bounding box center [465, 465] width 136 height 16
click at [362, 465] on icon at bounding box center [371, 465] width 18 height 18
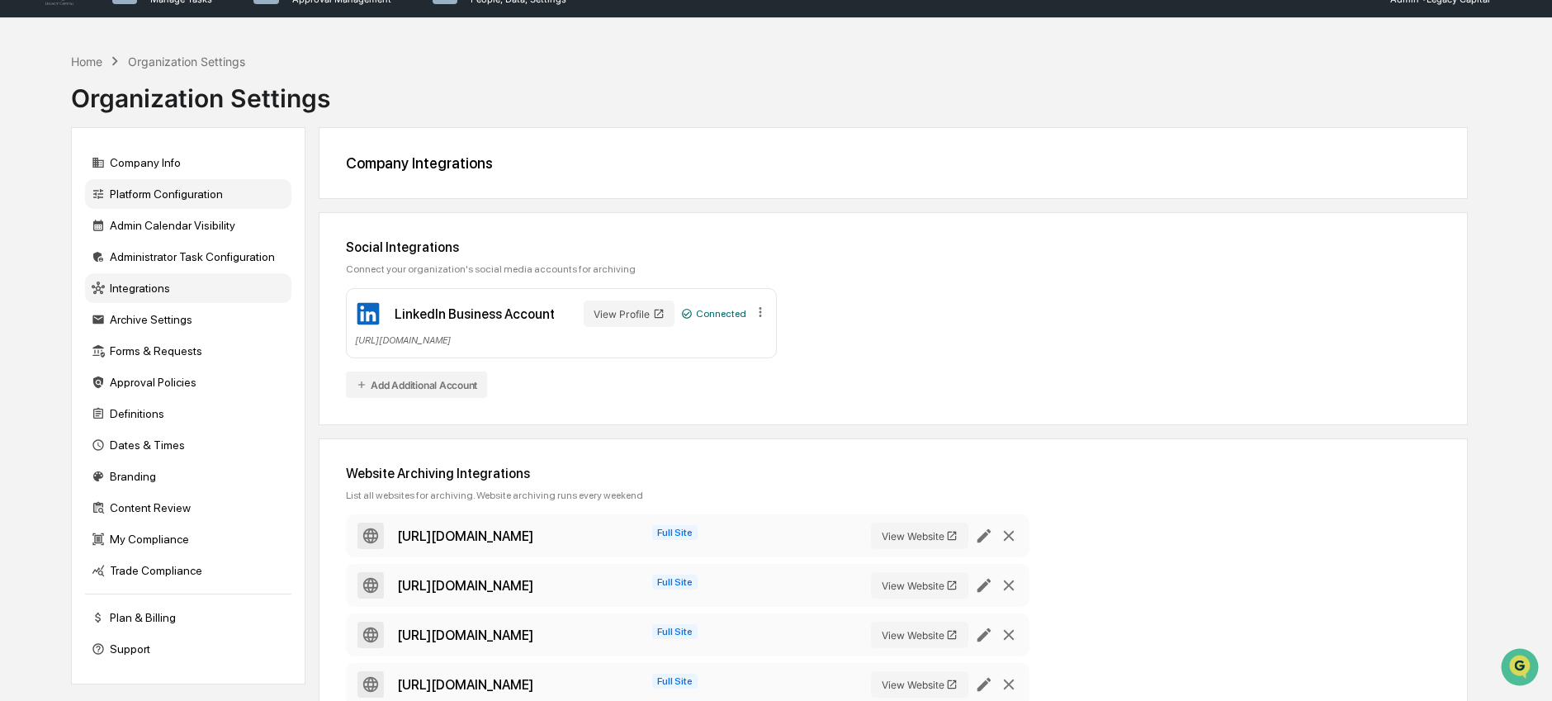
scroll to position [0, 0]
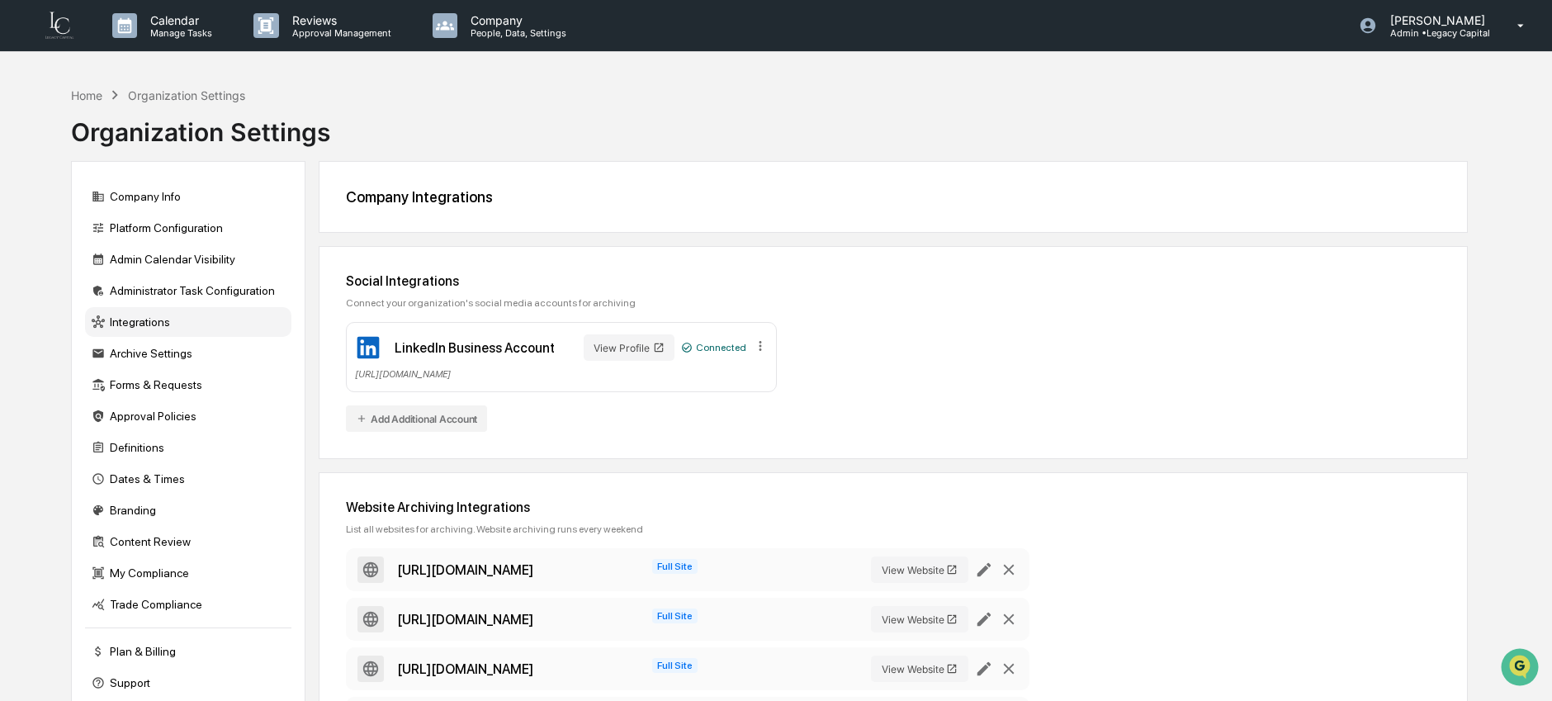
click at [175, 334] on div "Integrations" at bounding box center [188, 322] width 206 height 30
click at [1433, 27] on p "Admin • Legacy Capital" at bounding box center [1435, 33] width 116 height 12
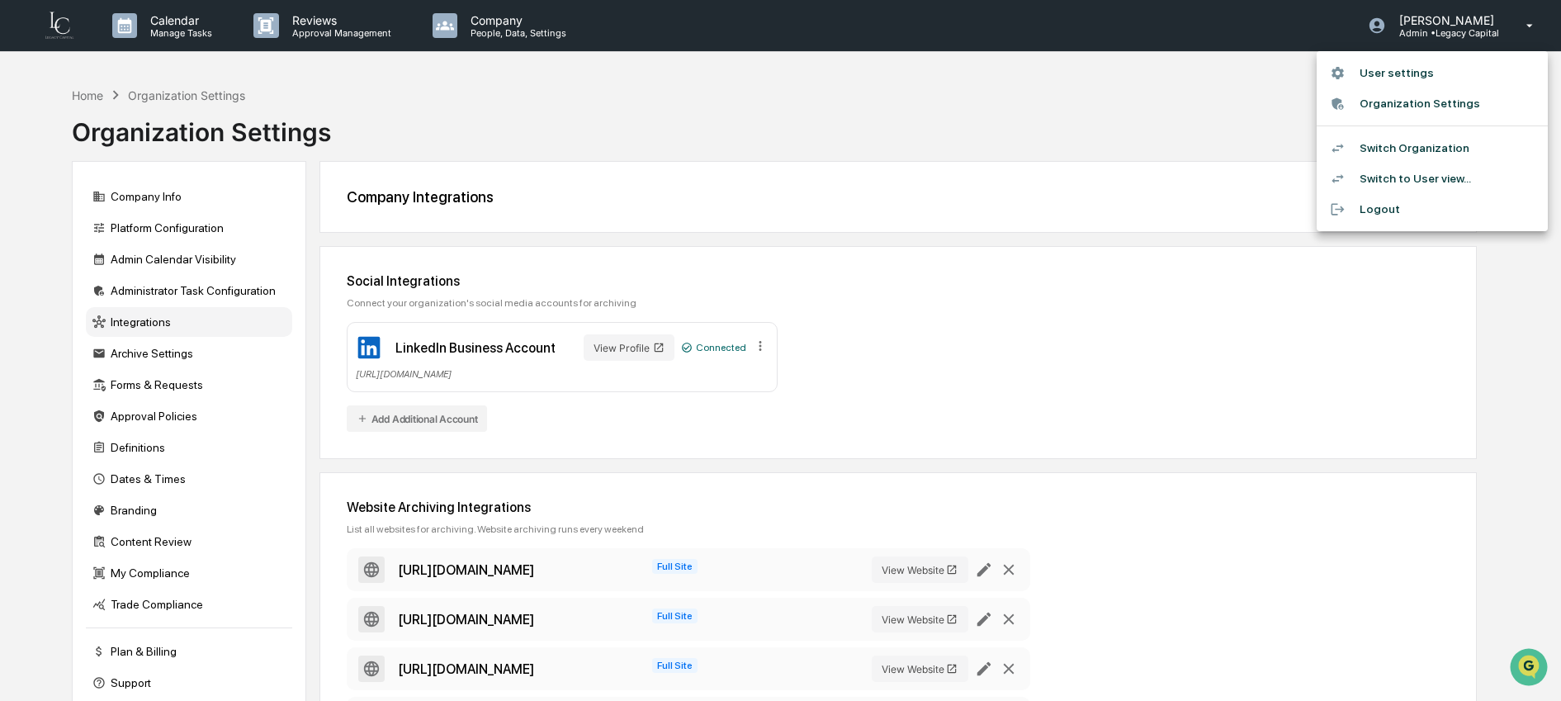
drag, startPoint x: 1001, startPoint y: 92, endPoint x: 957, endPoint y: 111, distance: 48.0
click at [999, 95] on div at bounding box center [780, 350] width 1561 height 701
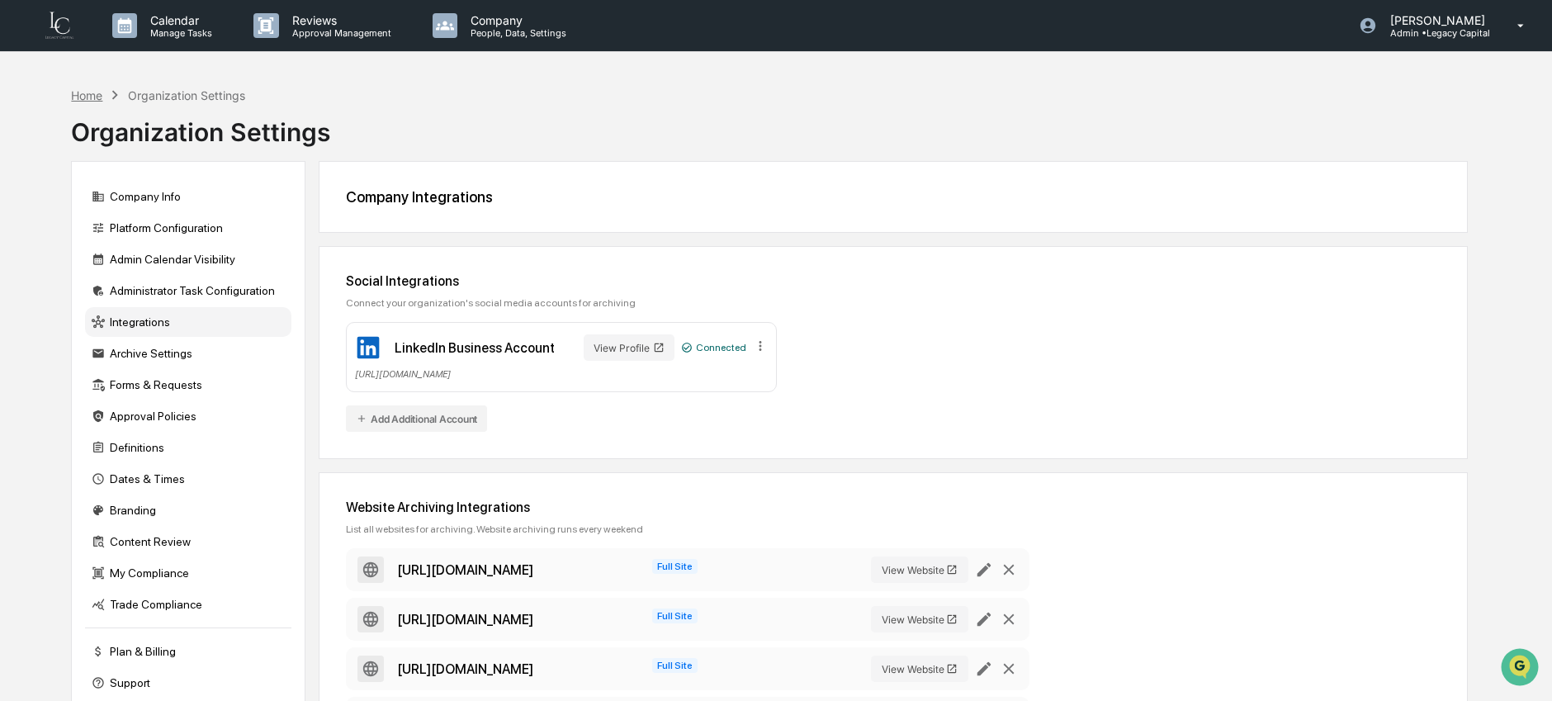
click at [80, 99] on div "Home" at bounding box center [86, 95] width 31 height 14
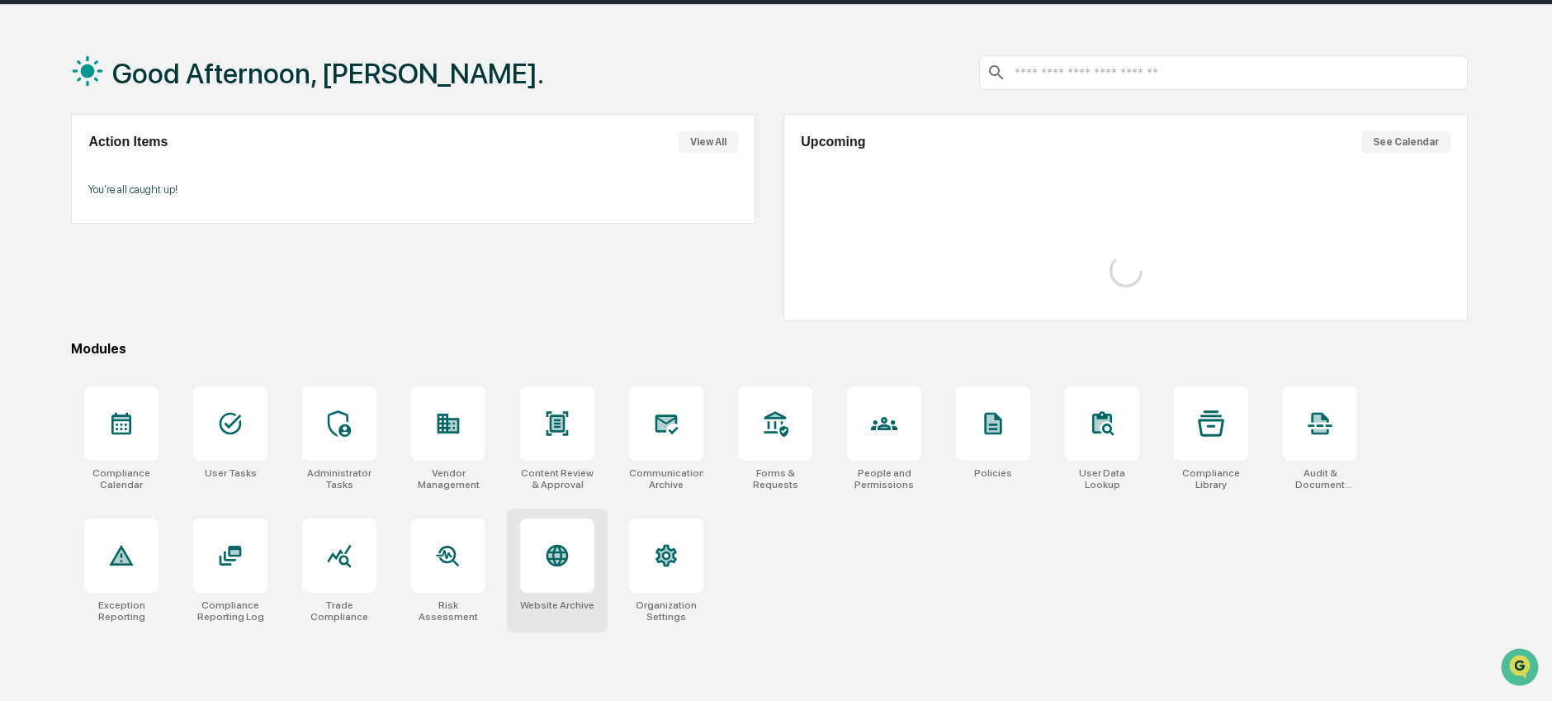
scroll to position [102, 0]
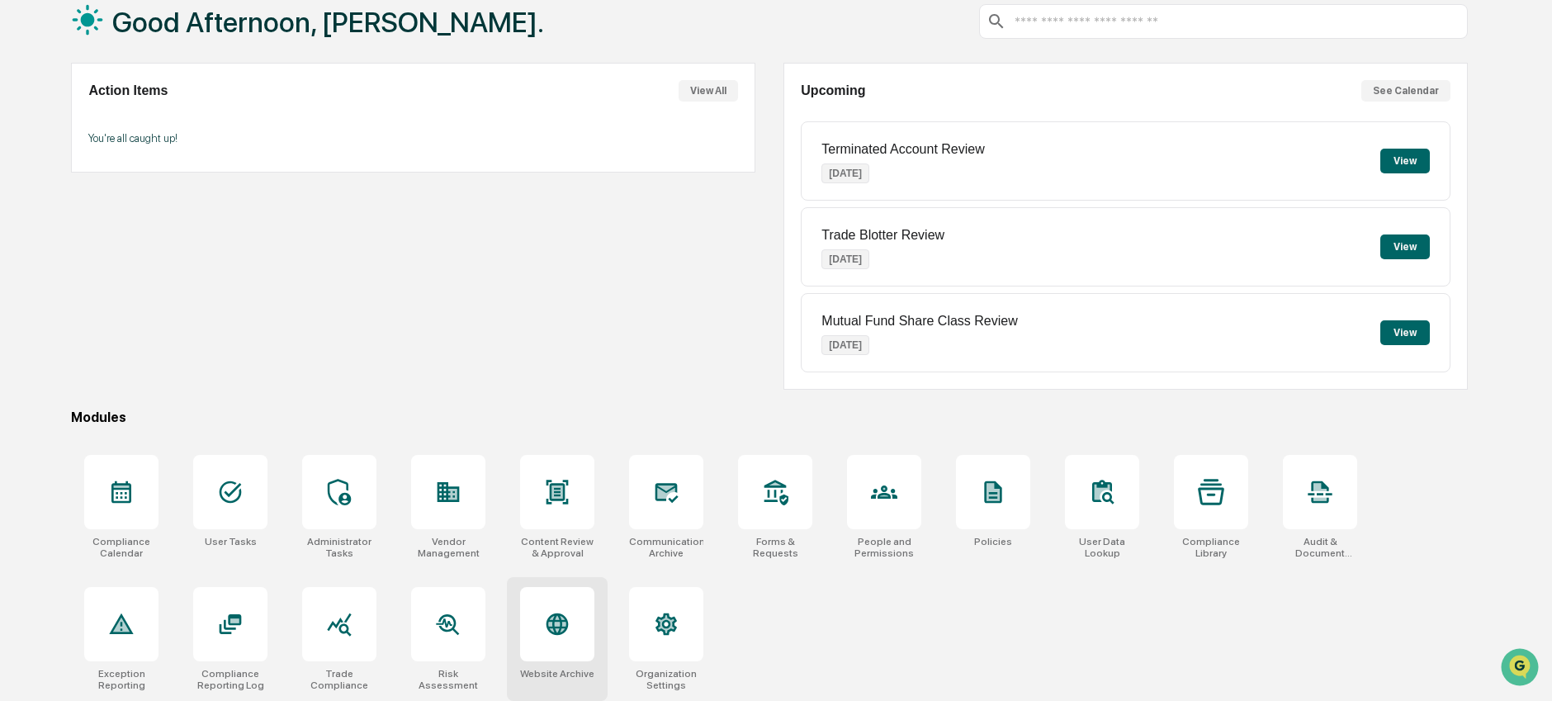
click at [550, 629] on icon at bounding box center [558, 624] width 22 height 22
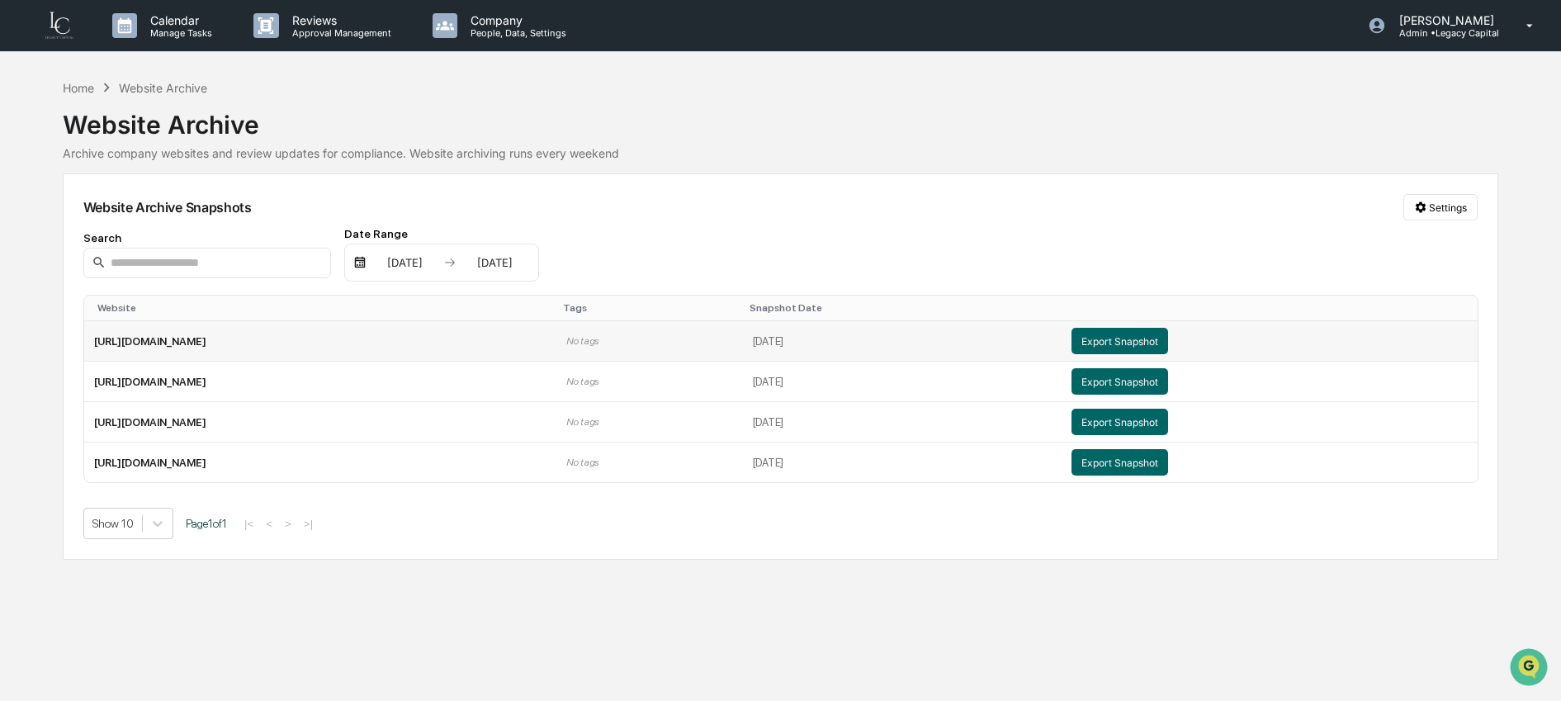
click at [461, 325] on td "[URL][DOMAIN_NAME]" at bounding box center [320, 341] width 472 height 40
click at [184, 263] on input at bounding box center [207, 263] width 248 height 31
type input "********"
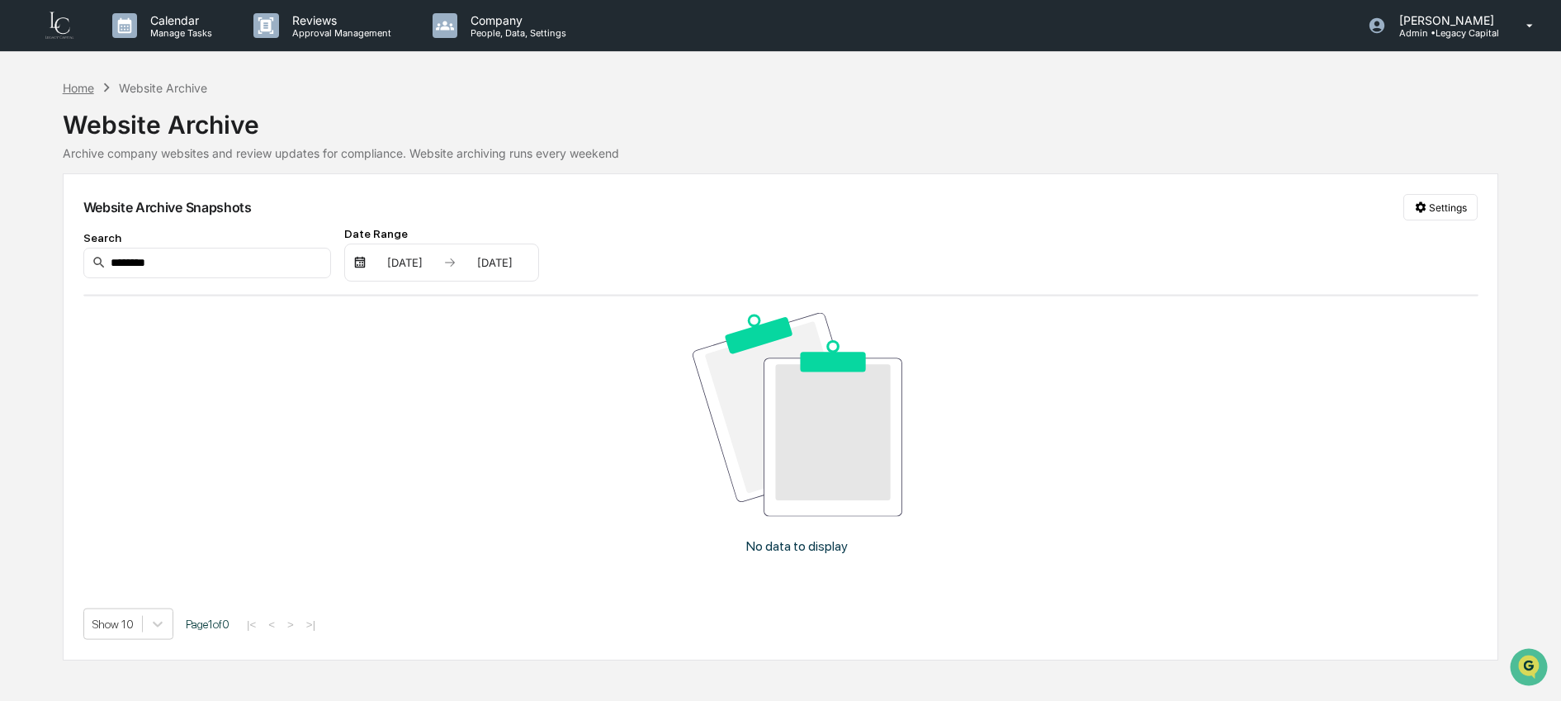
click at [84, 86] on div "Home" at bounding box center [78, 88] width 31 height 14
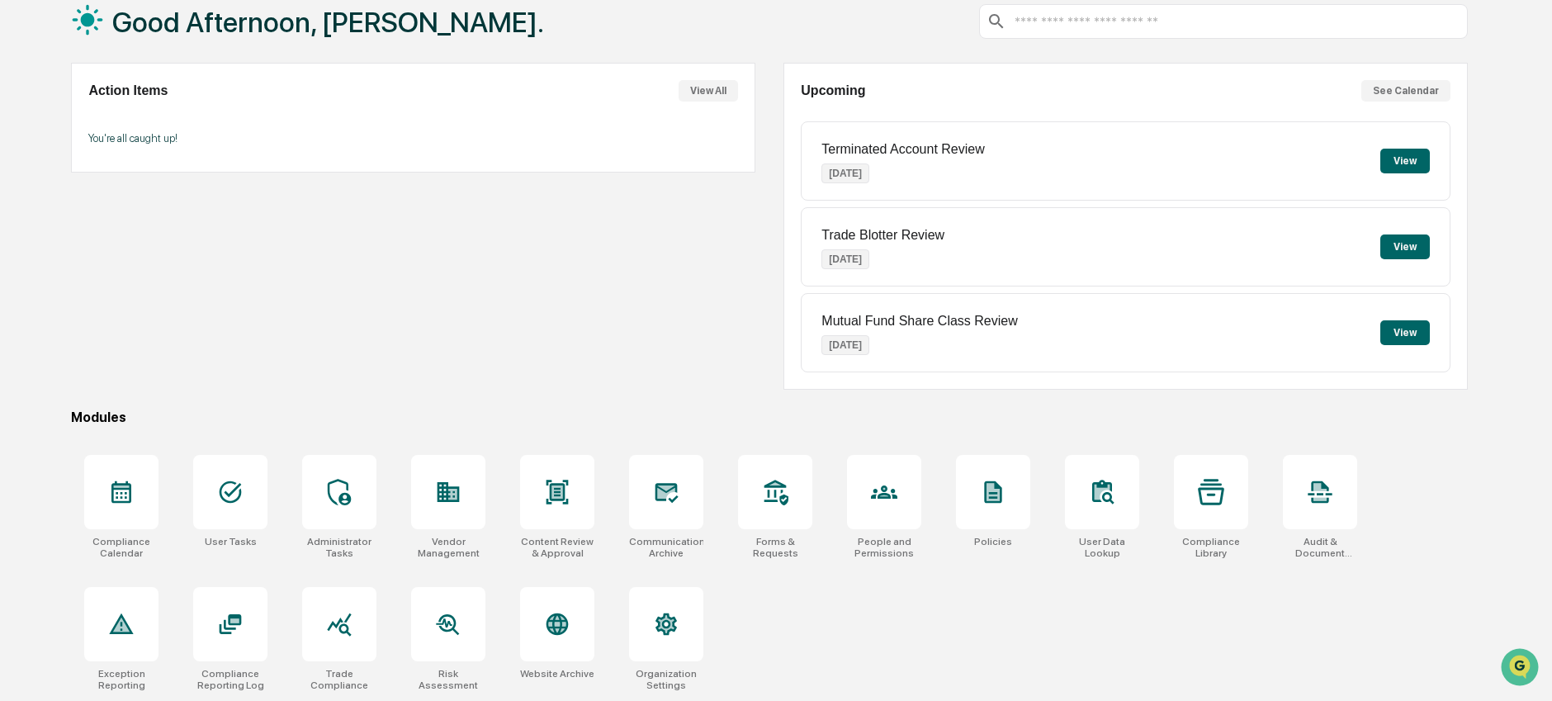
scroll to position [102, 0]
click at [434, 516] on div at bounding box center [448, 492] width 74 height 74
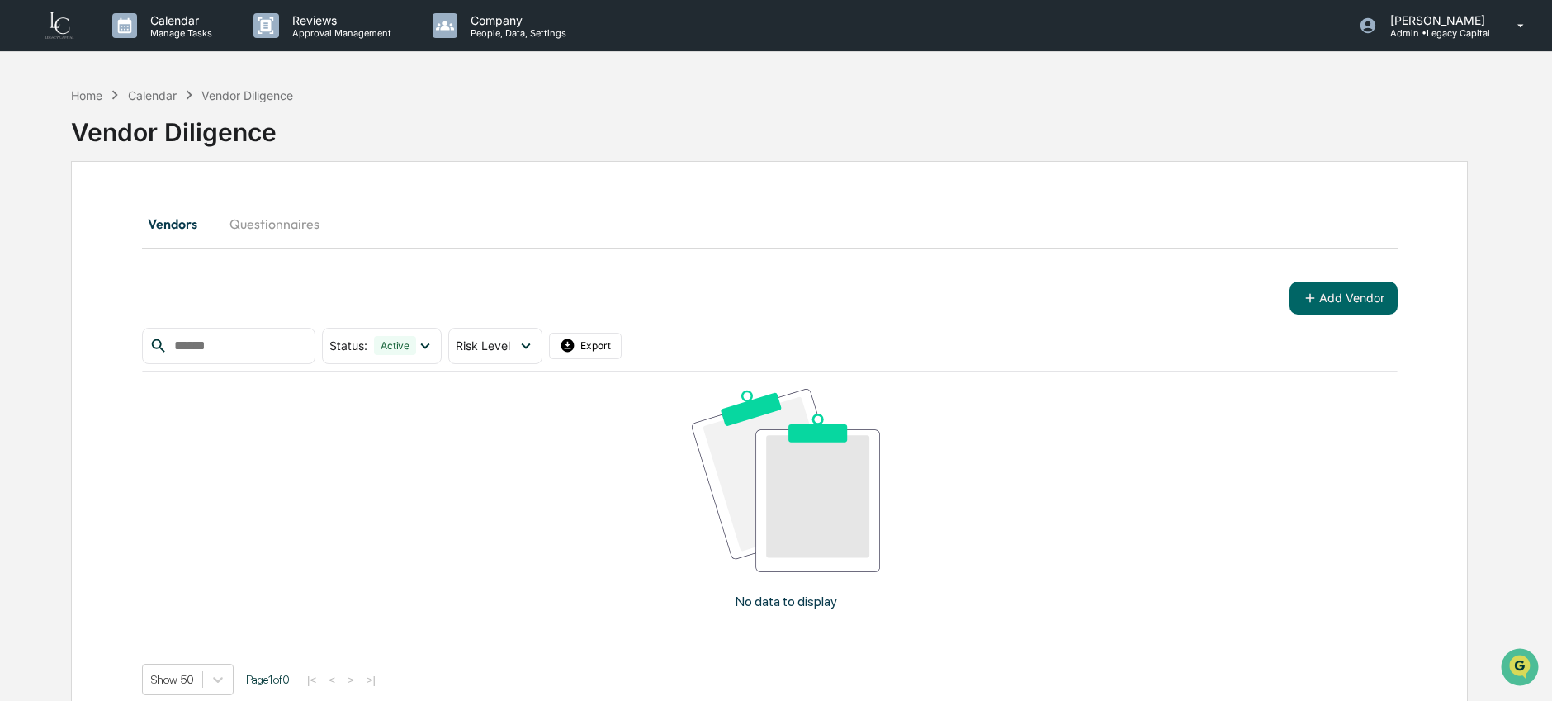
click at [93, 102] on div "Home Calendar Vendor Diligence" at bounding box center [182, 95] width 222 height 18
click at [98, 94] on div "Home" at bounding box center [86, 95] width 31 height 14
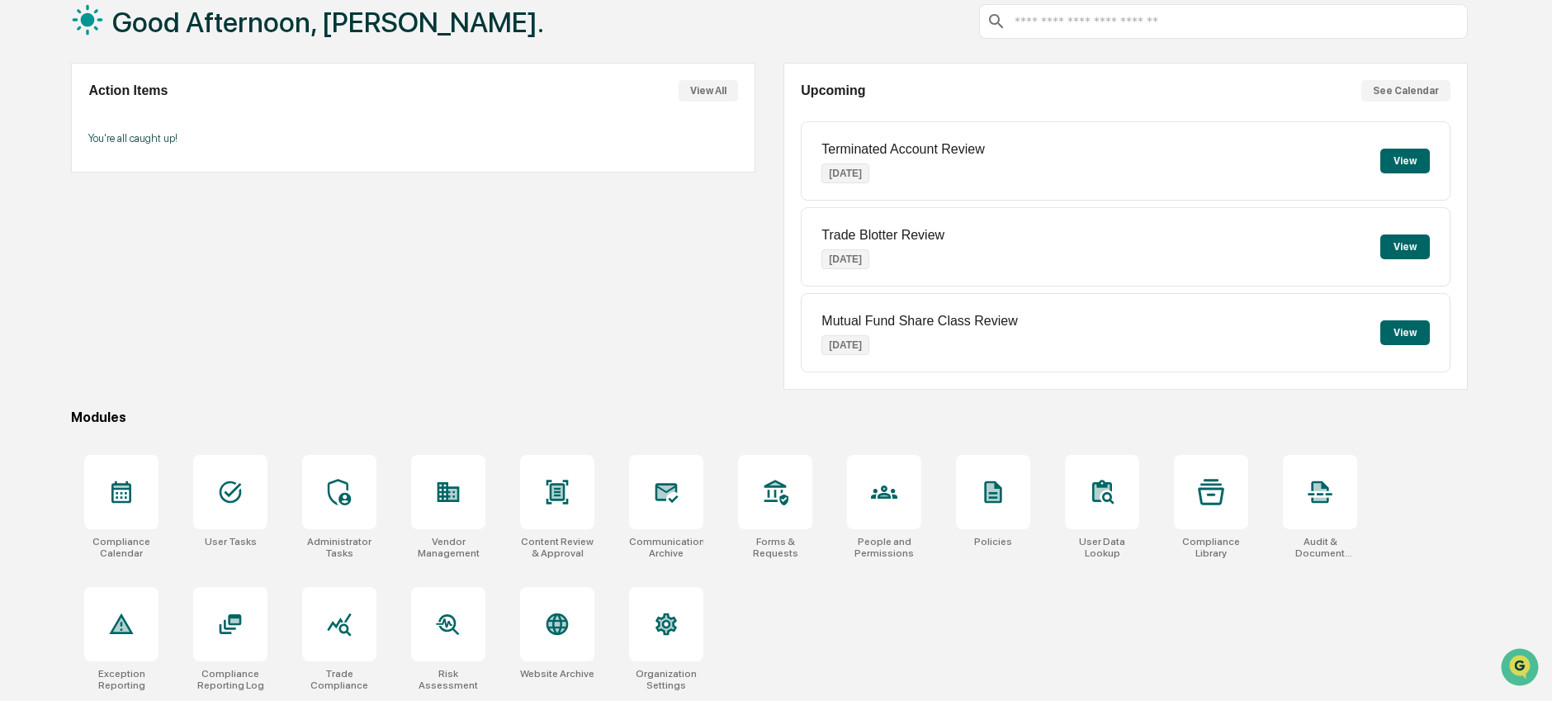
scroll to position [102, 0]
click at [343, 490] on icon at bounding box center [339, 492] width 23 height 26
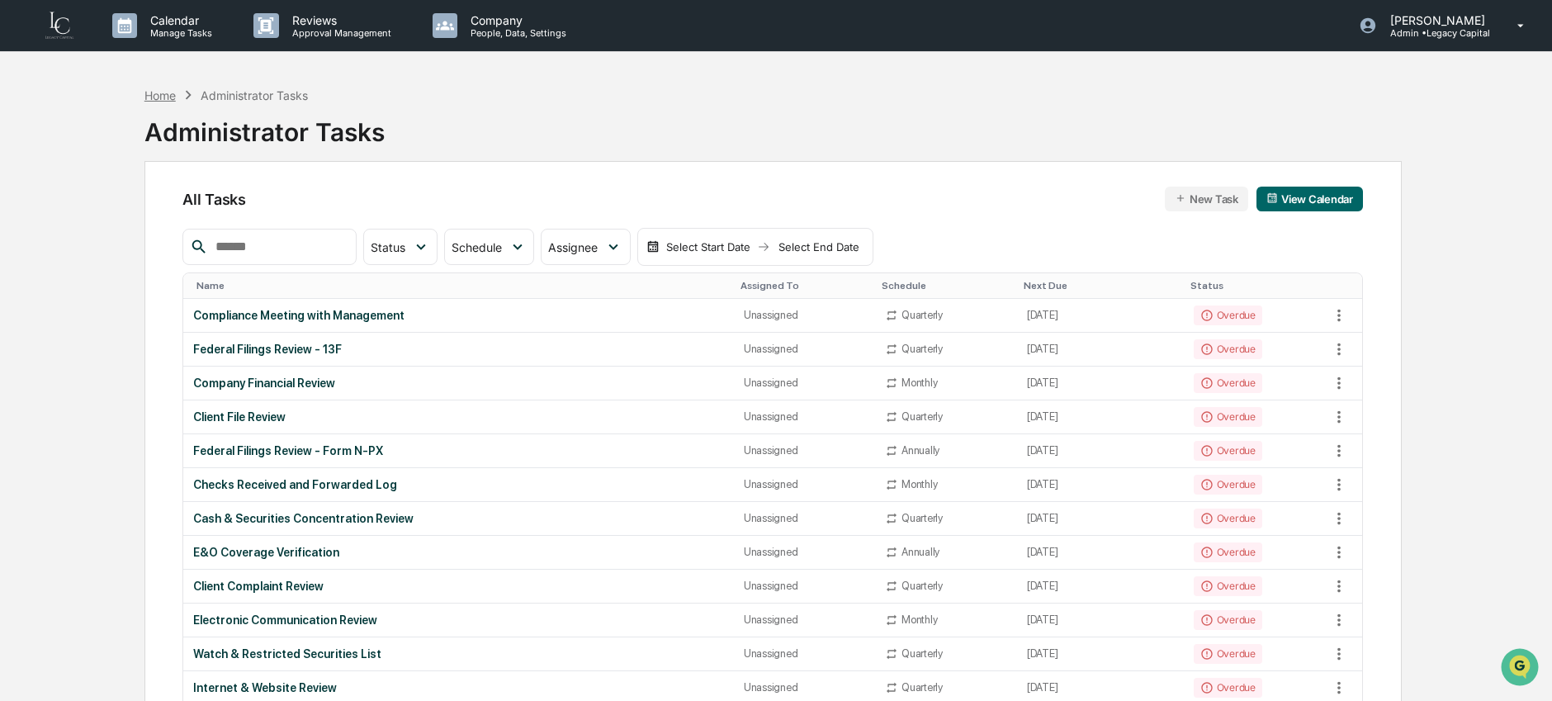
click at [163, 89] on div "Home" at bounding box center [159, 95] width 31 height 14
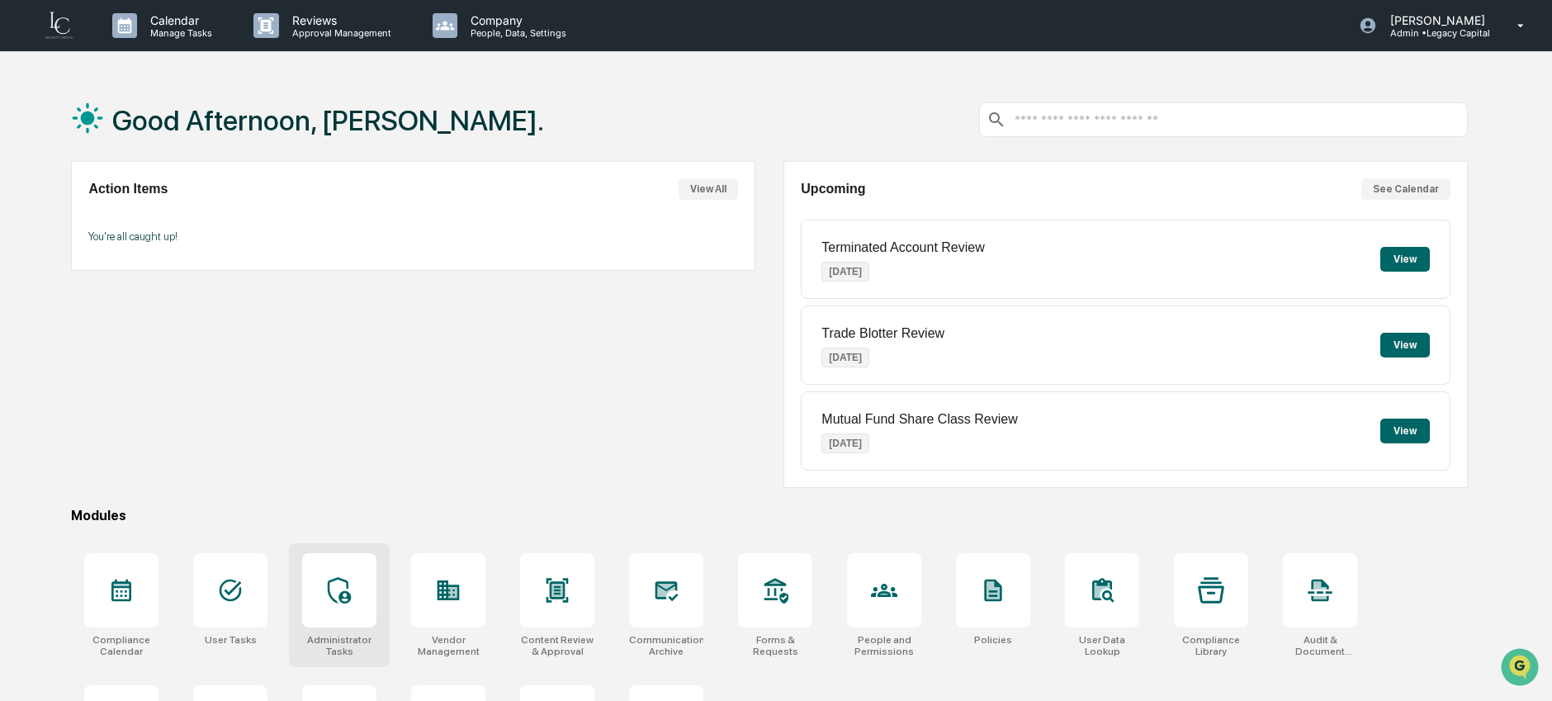
click at [350, 588] on icon at bounding box center [339, 590] width 26 height 26
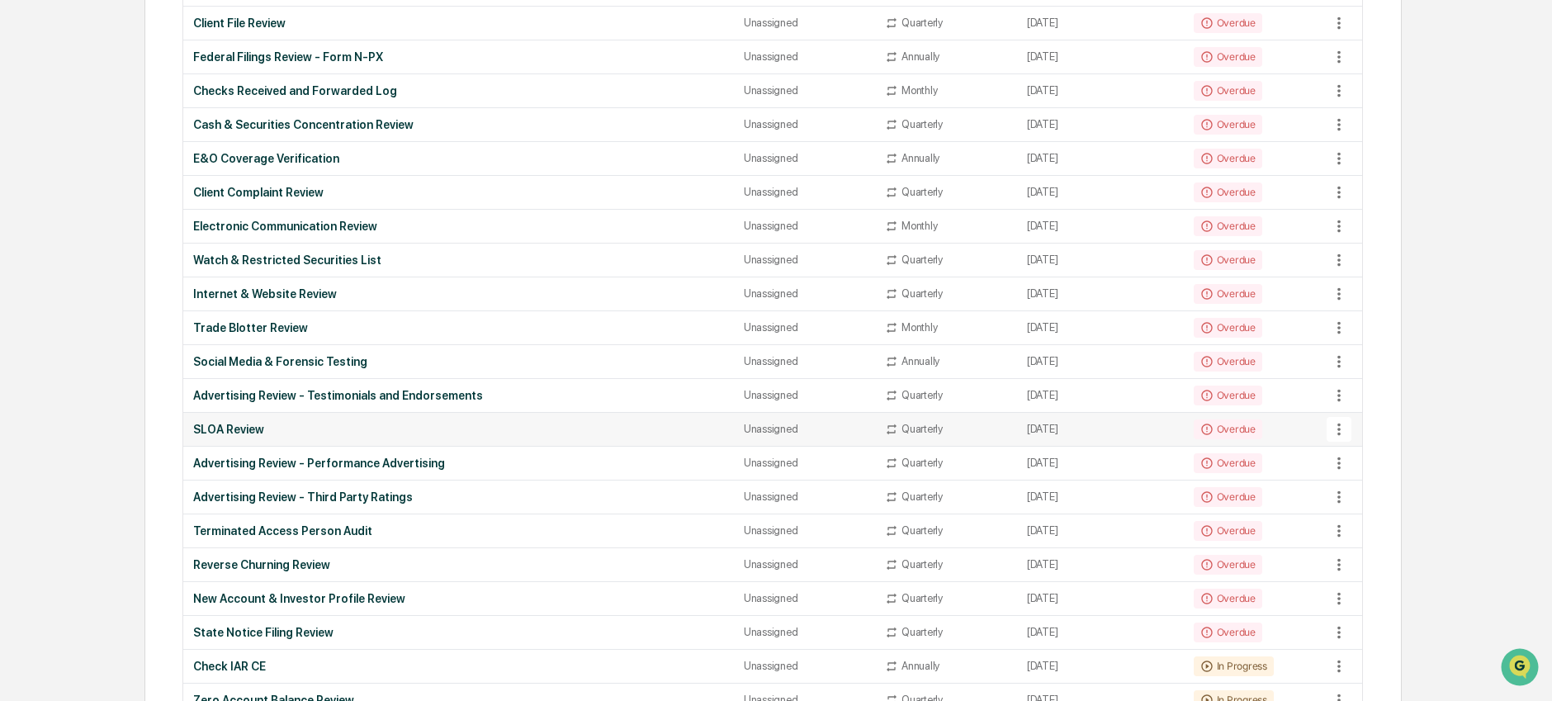
scroll to position [403, 0]
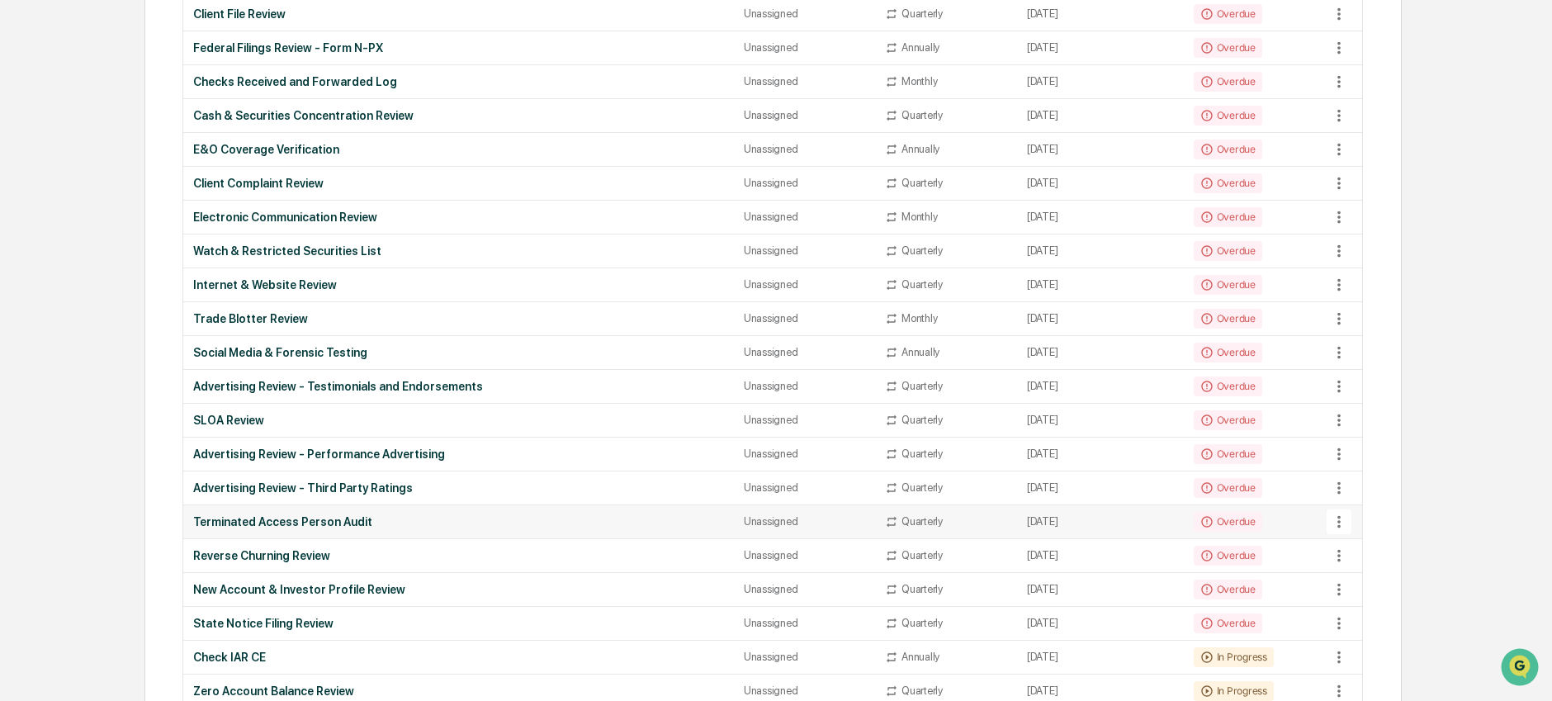
click at [352, 519] on div "Terminated Access Person Audit" at bounding box center [458, 521] width 531 height 13
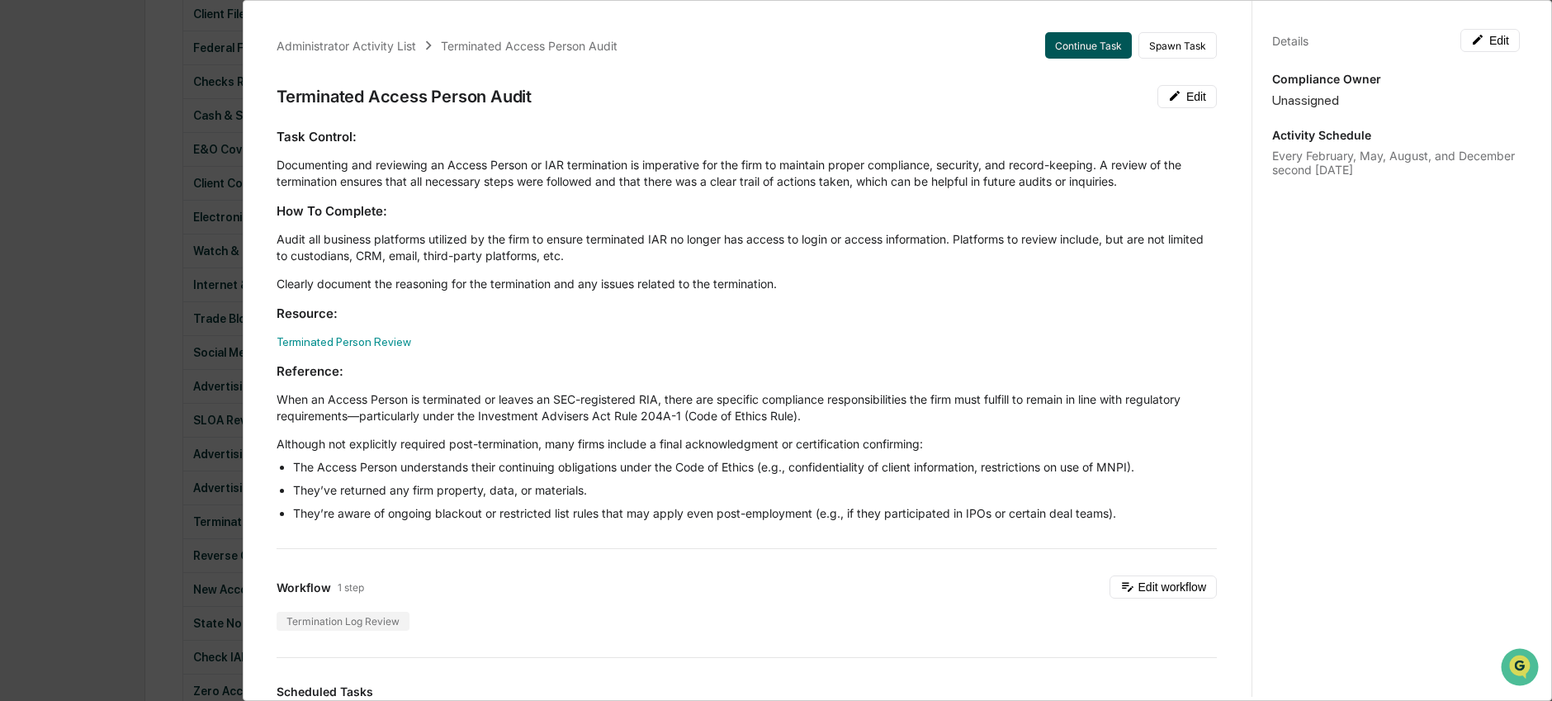
click at [1059, 43] on button "Continue Task" at bounding box center [1088, 45] width 87 height 26
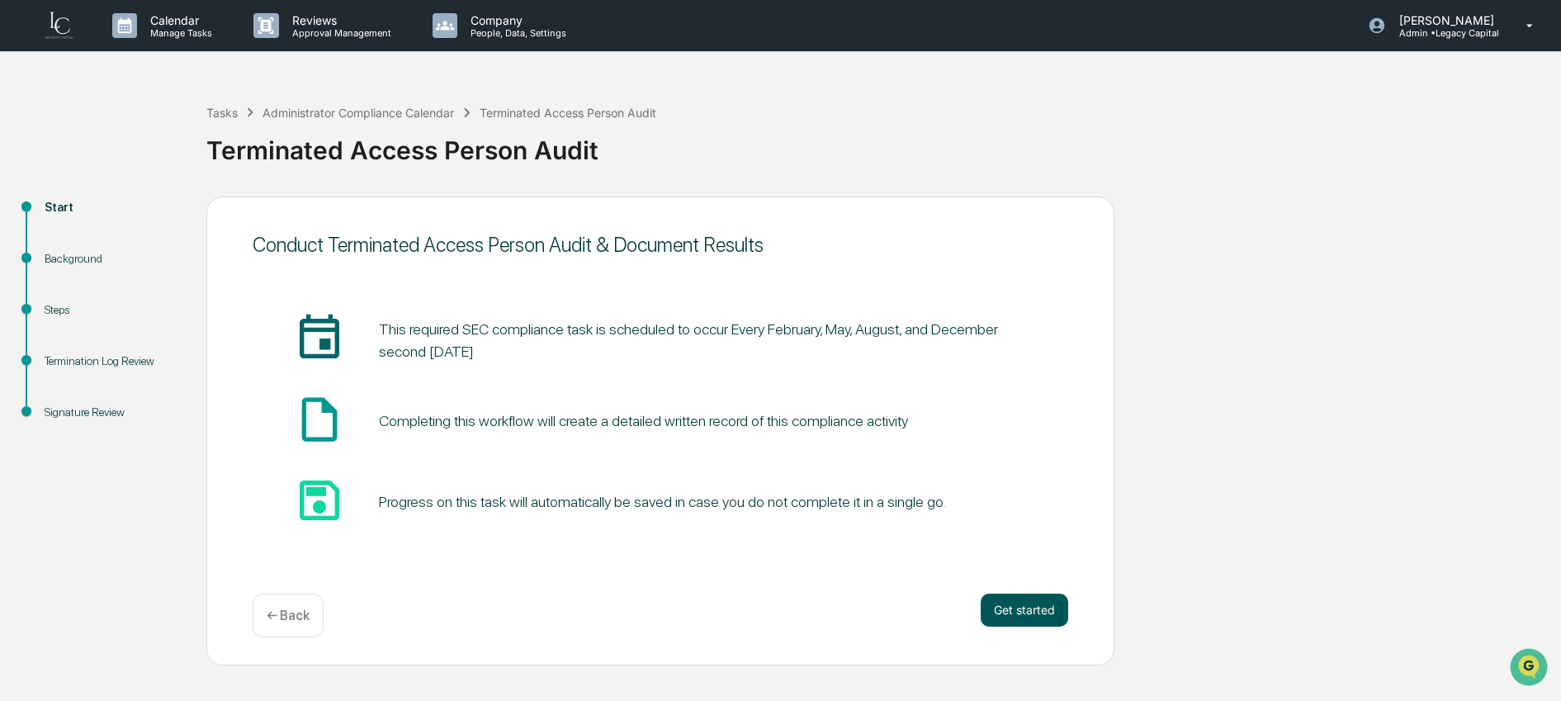
click at [1026, 613] on button "Get started" at bounding box center [1025, 610] width 88 height 33
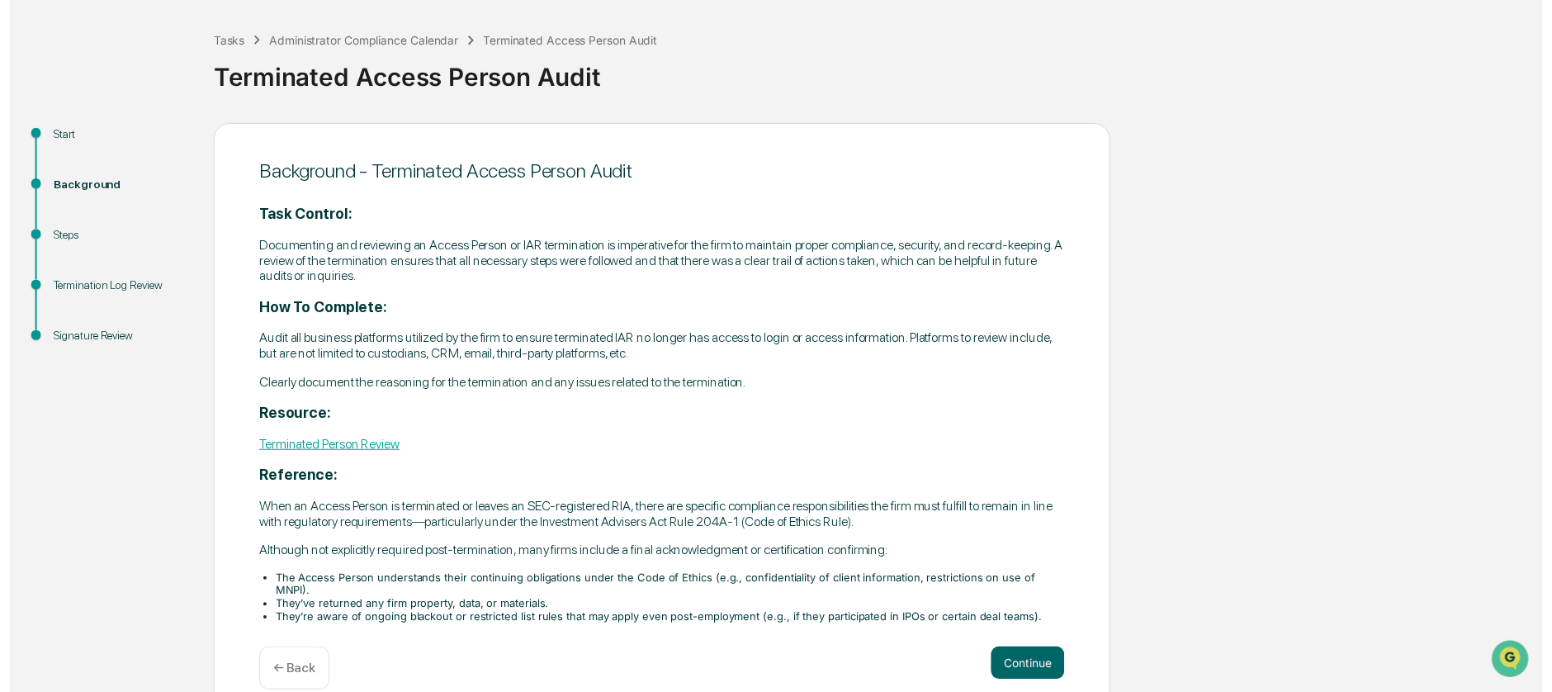
scroll to position [74, 0]
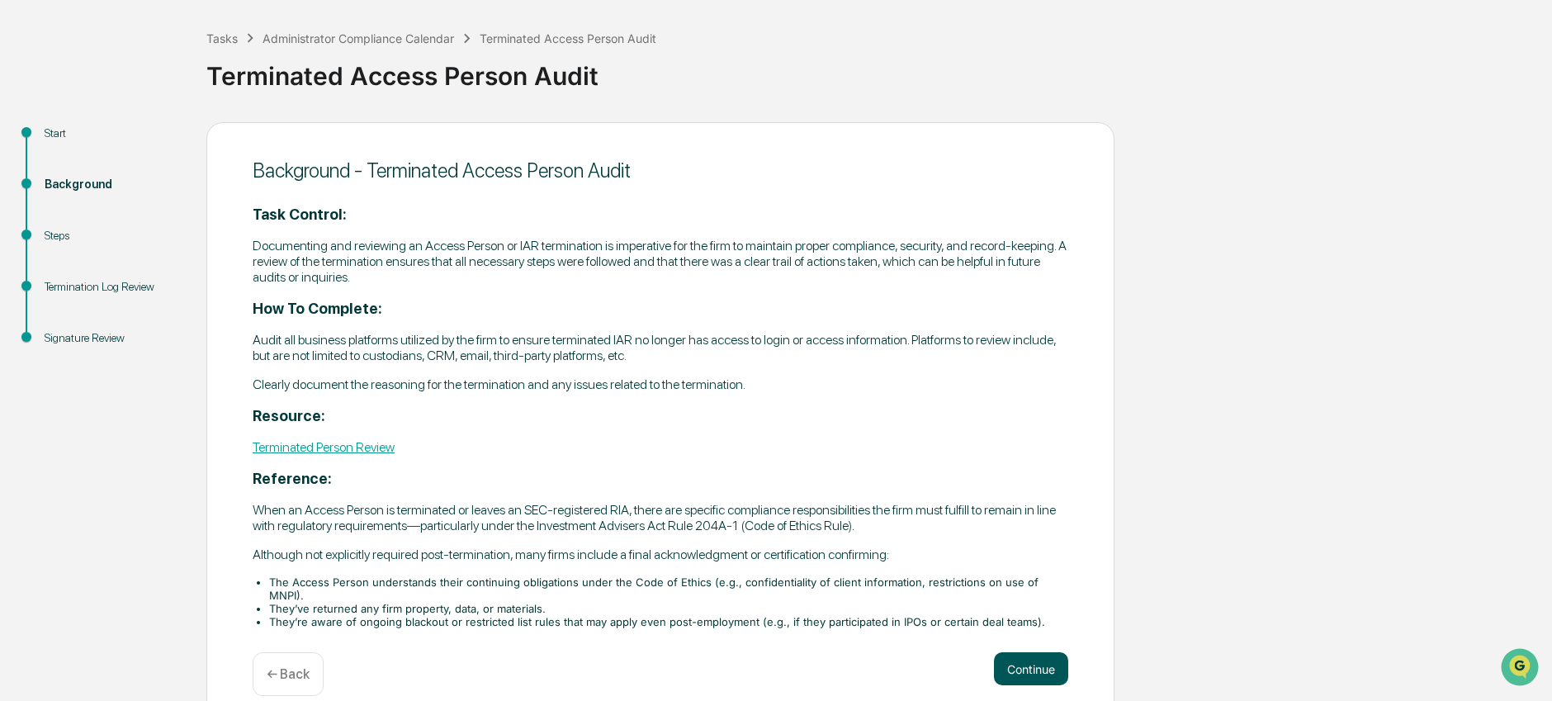
click at [1045, 652] on button "Continue" at bounding box center [1031, 668] width 74 height 33
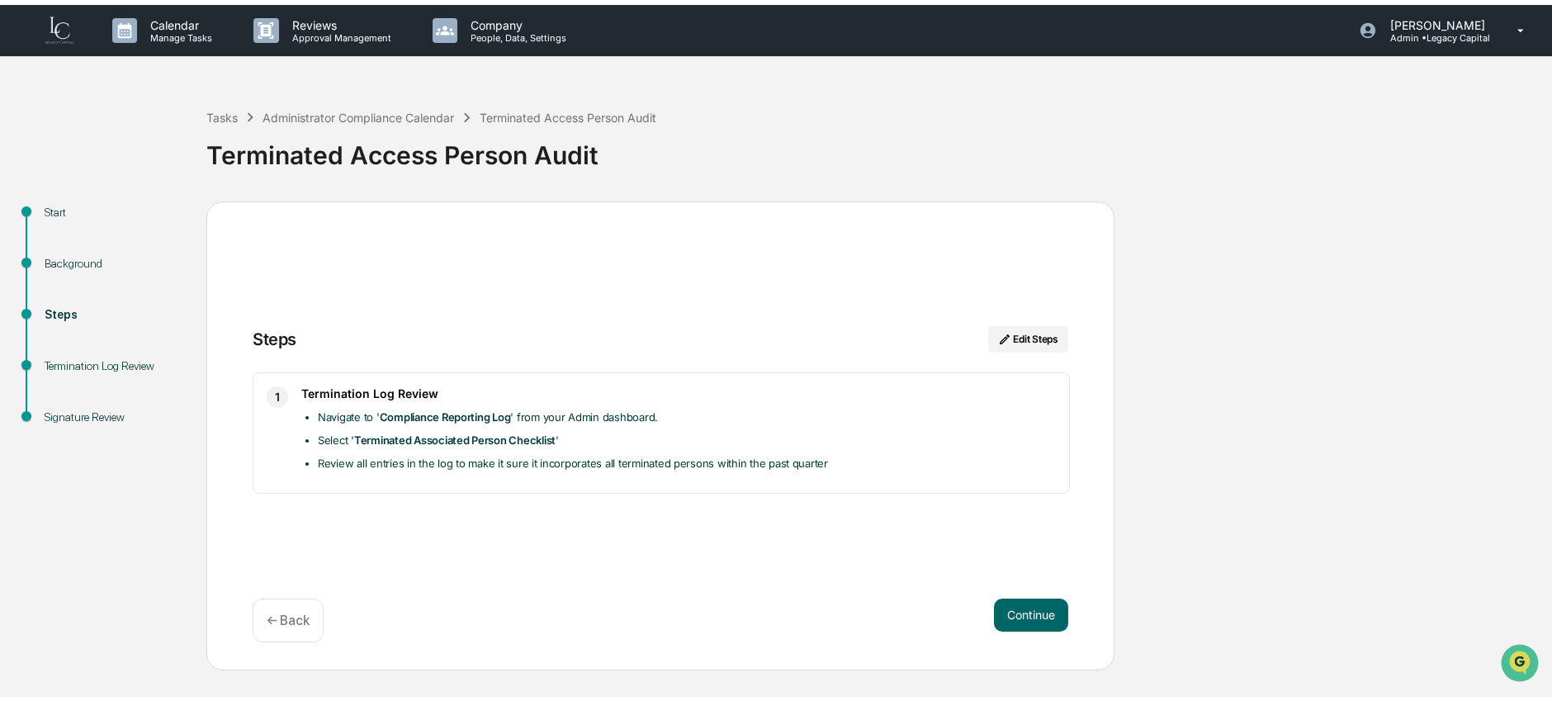
scroll to position [0, 0]
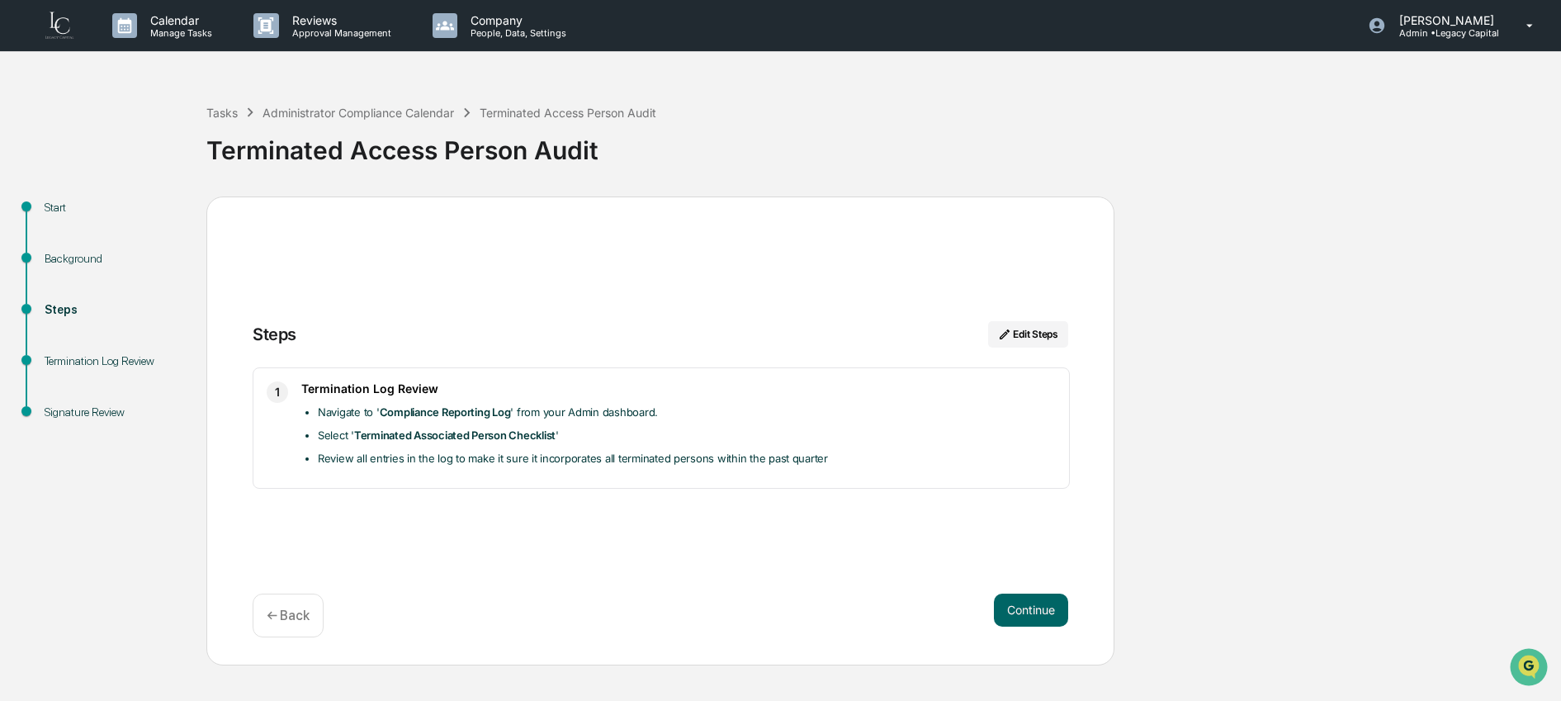
click at [310, 615] on p "← Back" at bounding box center [288, 616] width 43 height 16
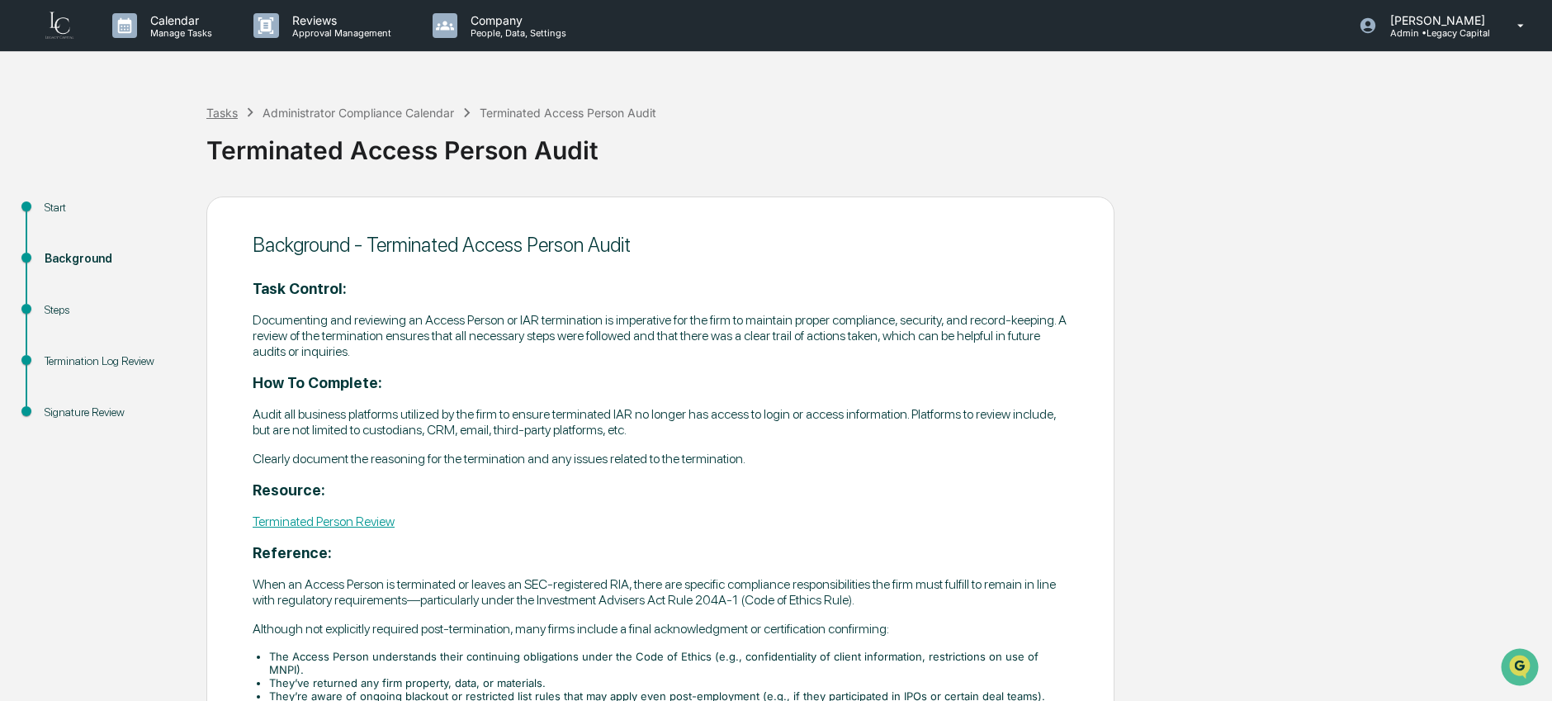
click at [222, 117] on div "Tasks" at bounding box center [221, 113] width 31 height 14
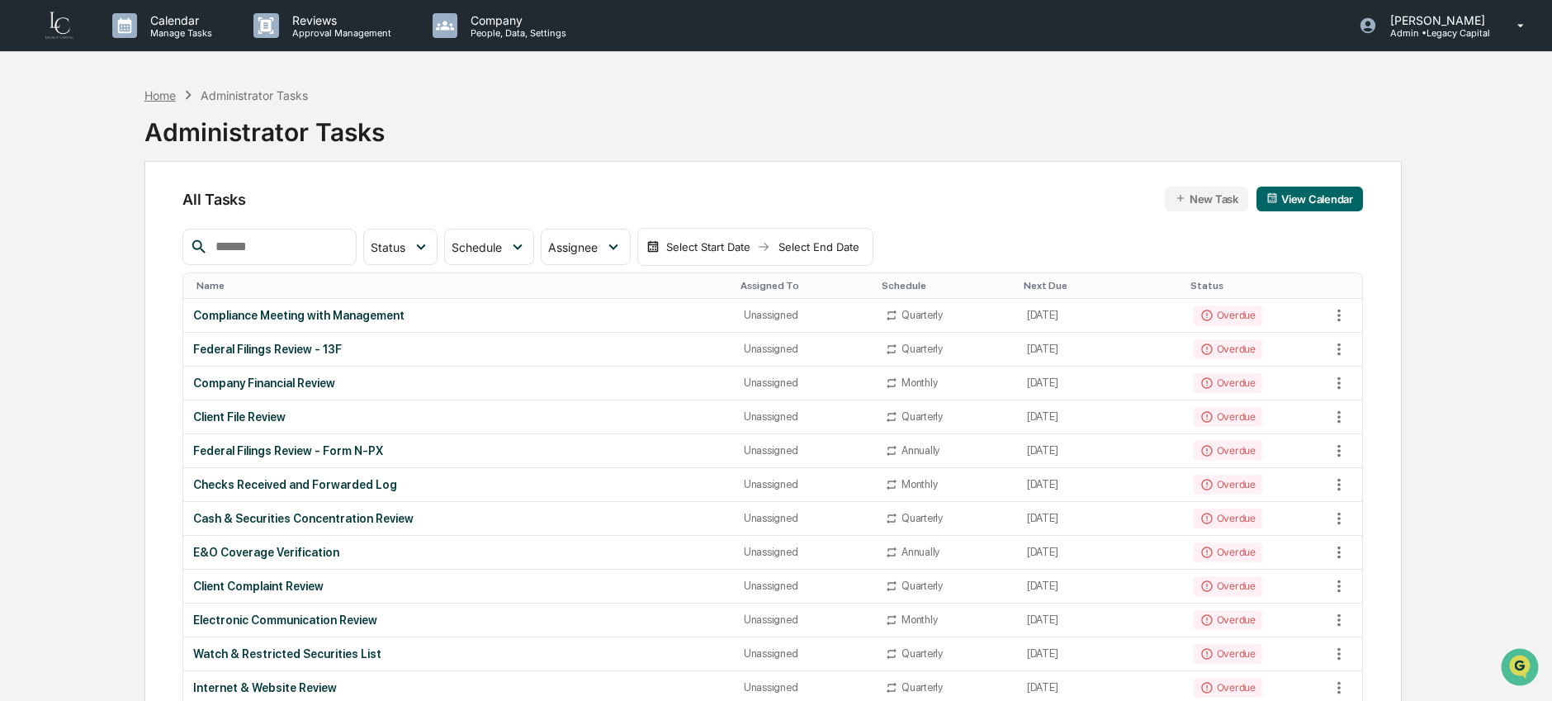
click at [168, 92] on div "Home" at bounding box center [159, 95] width 31 height 14
